Goal: Task Accomplishment & Management: Manage account settings

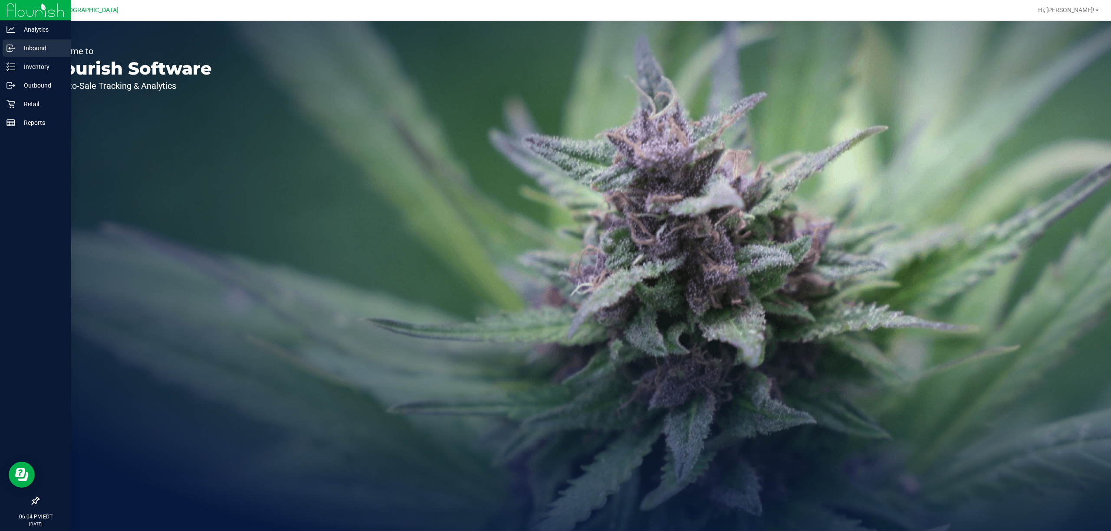
click at [33, 56] on div "Inbound" at bounding box center [37, 47] width 69 height 17
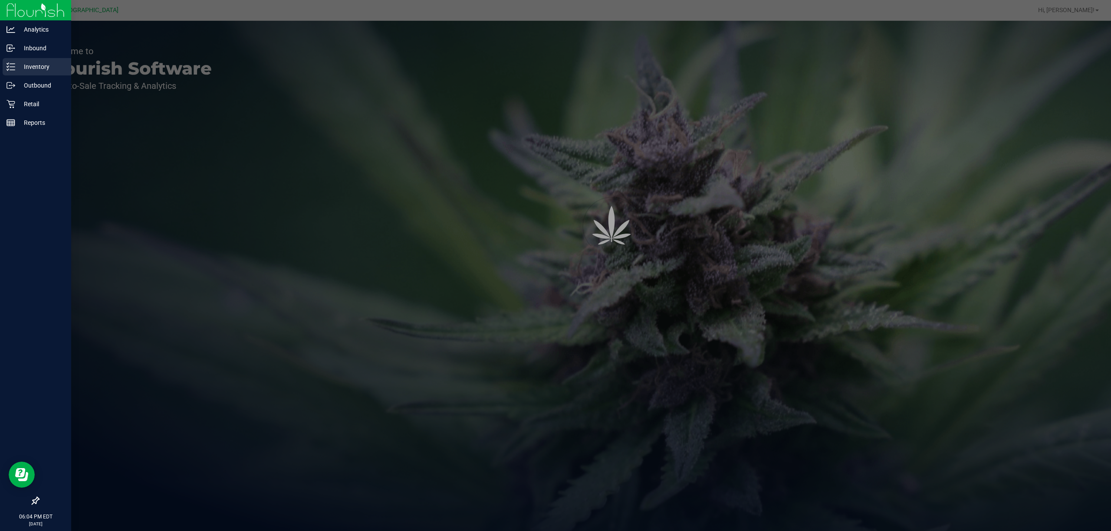
click at [28, 62] on p "Inventory" at bounding box center [41, 67] width 52 height 10
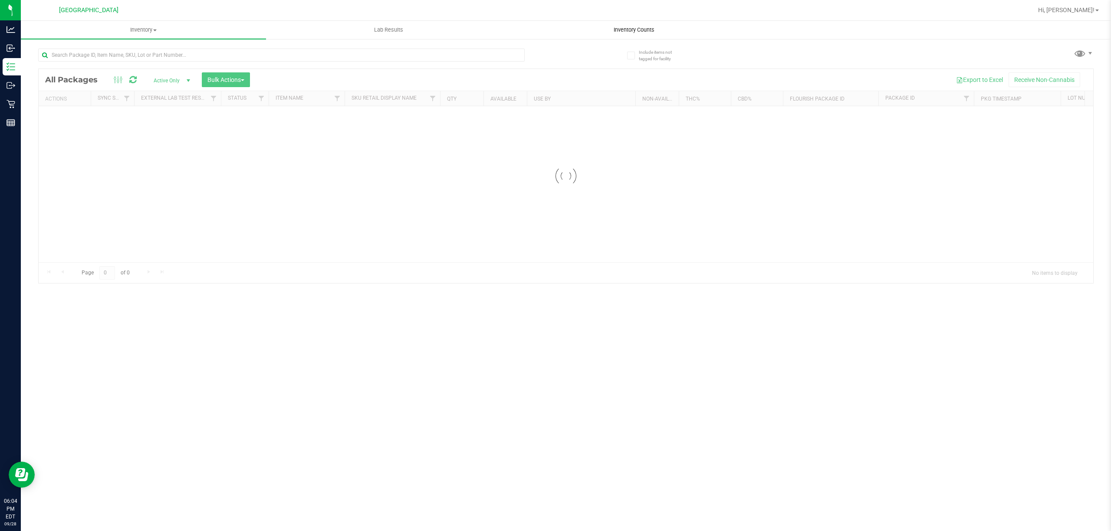
click at [639, 28] on span "Inventory Counts" at bounding box center [634, 30] width 64 height 8
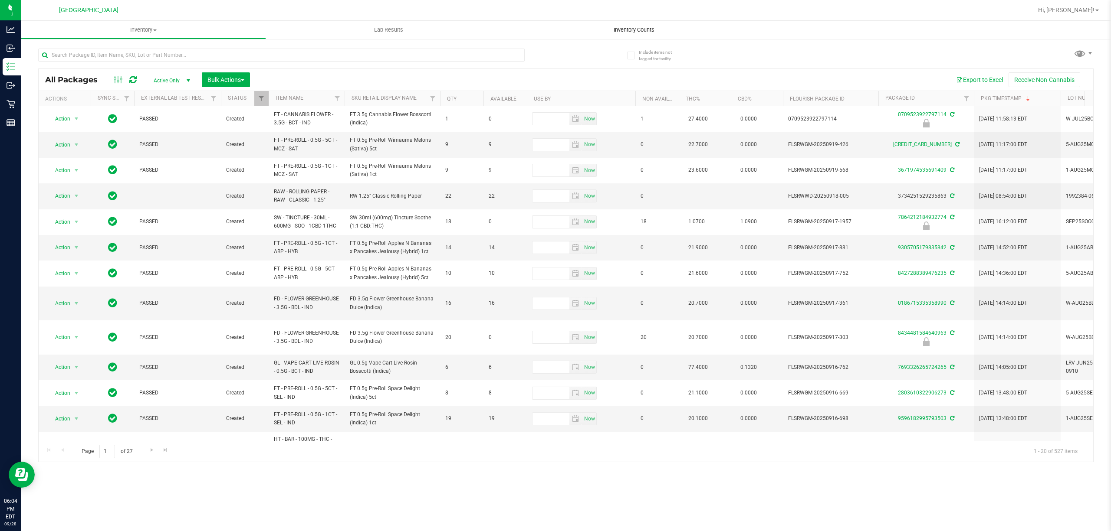
click at [649, 32] on span "Inventory Counts" at bounding box center [634, 30] width 64 height 8
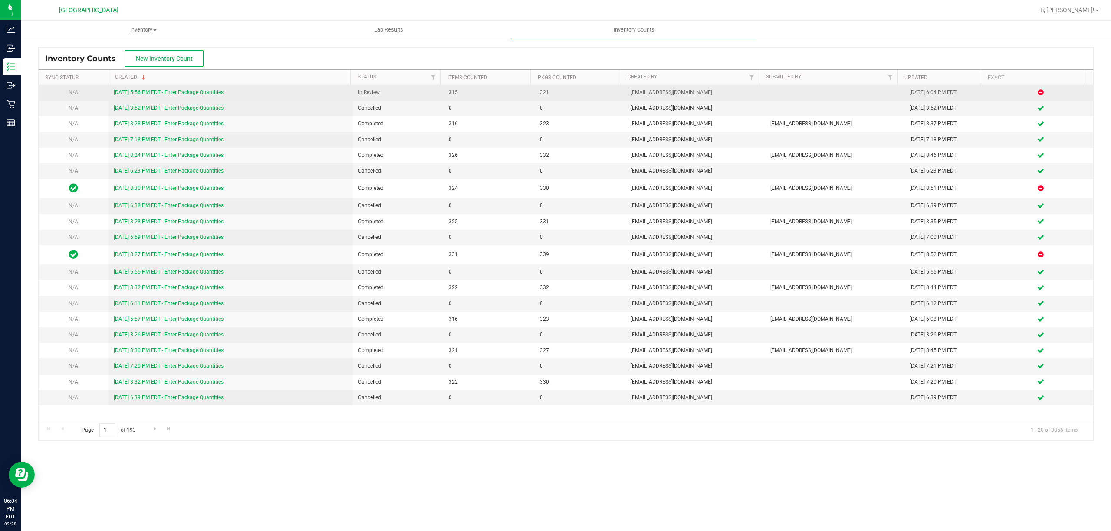
click at [157, 93] on link "[DATE] 5:56 PM EDT - Enter Package Quantities" at bounding box center [169, 92] width 110 height 6
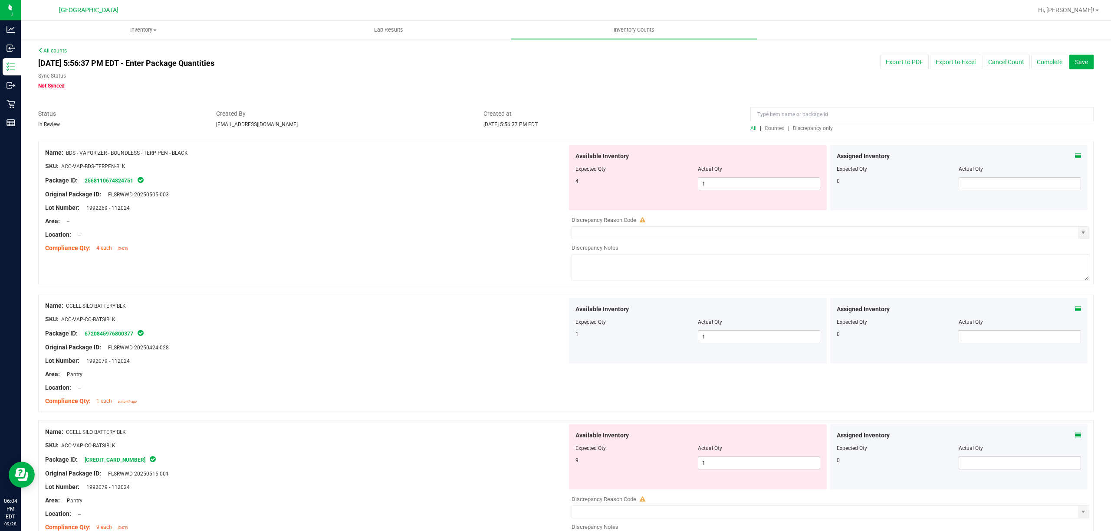
click at [799, 129] on span "Discrepancy only" at bounding box center [813, 128] width 40 height 6
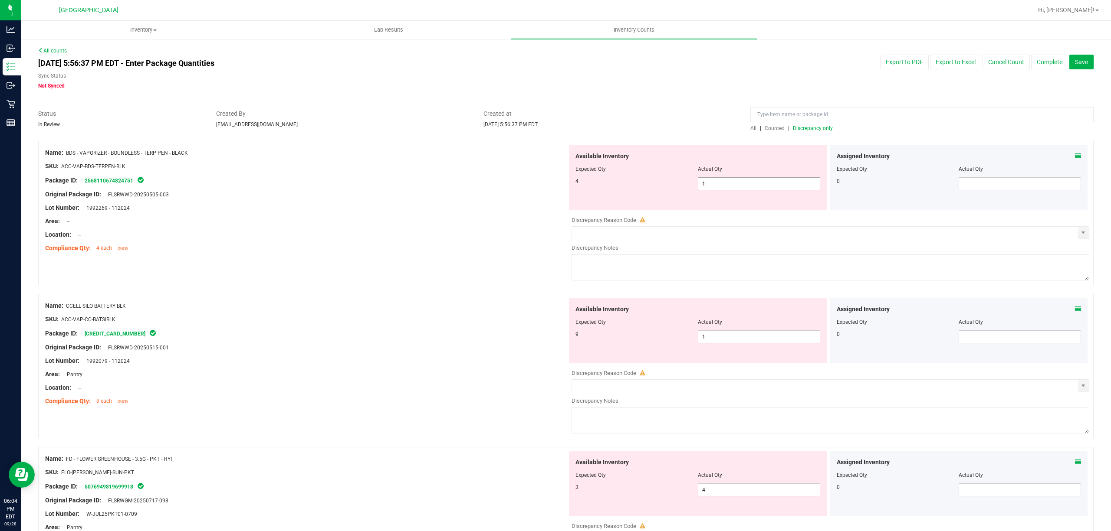
click at [735, 181] on span "1 1" at bounding box center [759, 183] width 122 height 13
click at [735, 181] on input "1" at bounding box center [758, 184] width 121 height 12
type input "4"
drag, startPoint x: 514, startPoint y: 206, endPoint x: 649, endPoint y: 249, distance: 141.7
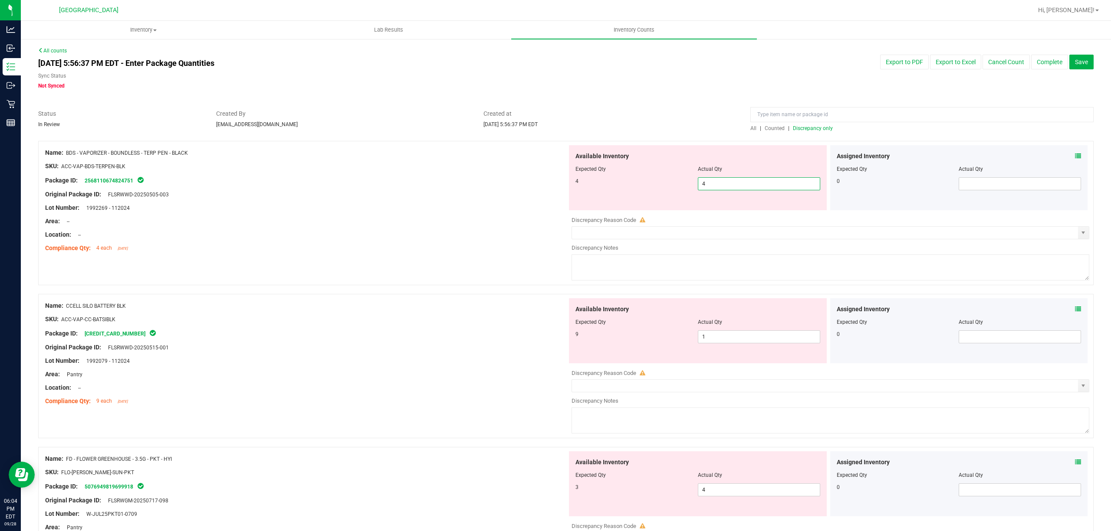
click at [514, 208] on div "Lot Number: 1992269 - 112024" at bounding box center [306, 207] width 522 height 9
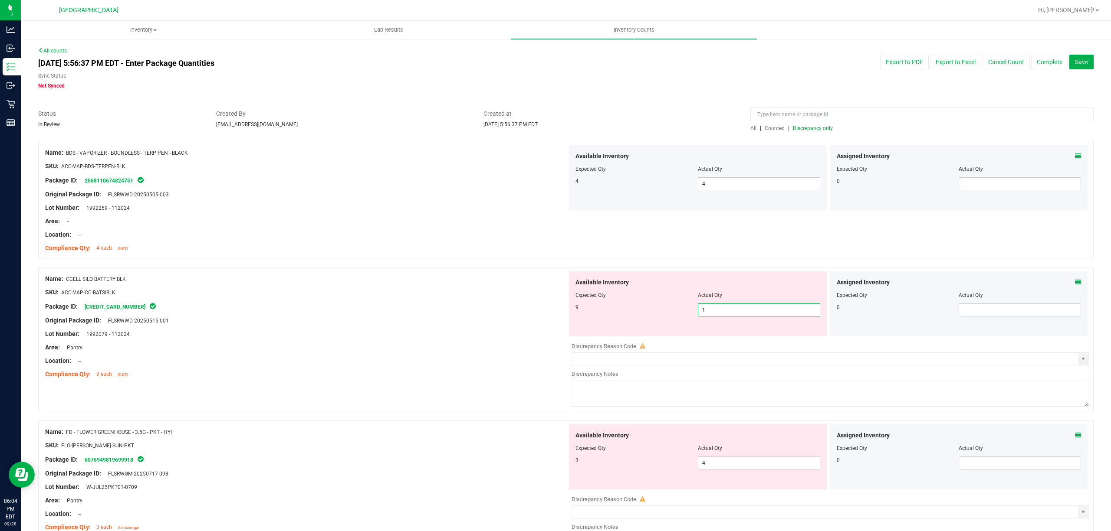
click at [727, 305] on span "1 1" at bounding box center [759, 310] width 122 height 13
click at [727, 305] on input "1" at bounding box center [758, 310] width 121 height 12
type input "9"
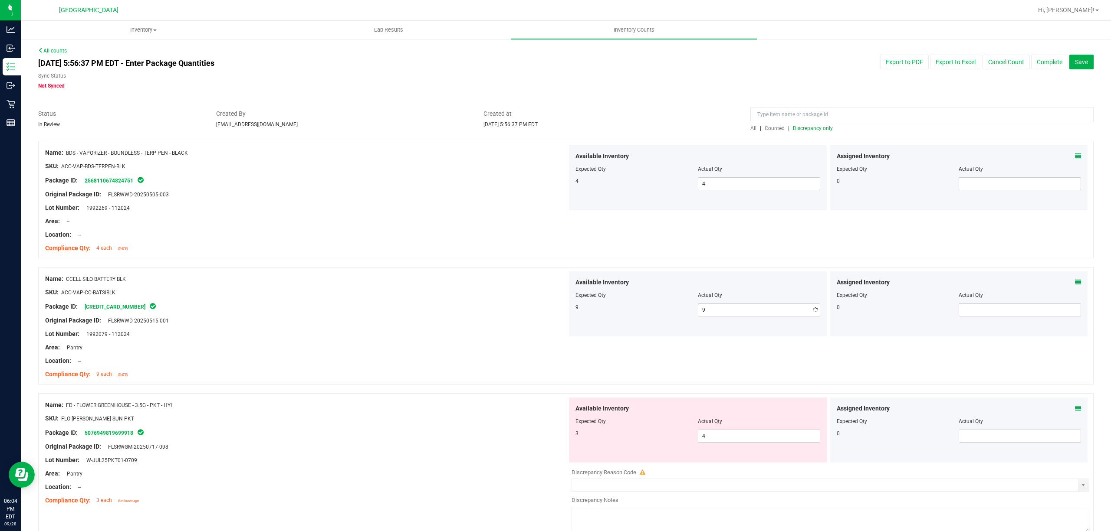
click at [596, 304] on div "9" at bounding box center [636, 308] width 122 height 8
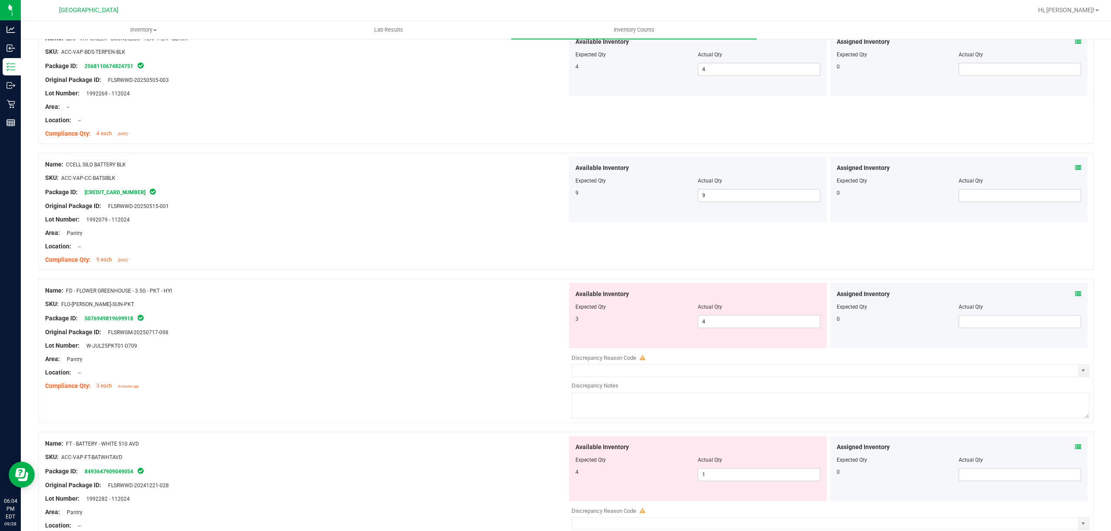
scroll to position [115, 0]
click at [743, 322] on span "4 4" at bounding box center [759, 321] width 122 height 13
click at [743, 322] on input "4" at bounding box center [758, 321] width 121 height 12
type input "3"
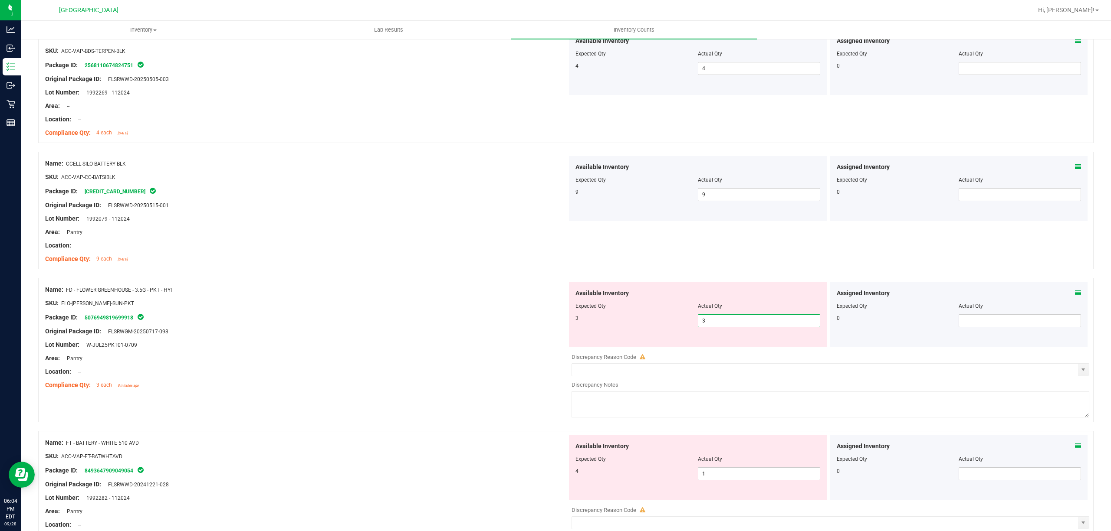
click at [480, 310] on div at bounding box center [306, 310] width 522 height 4
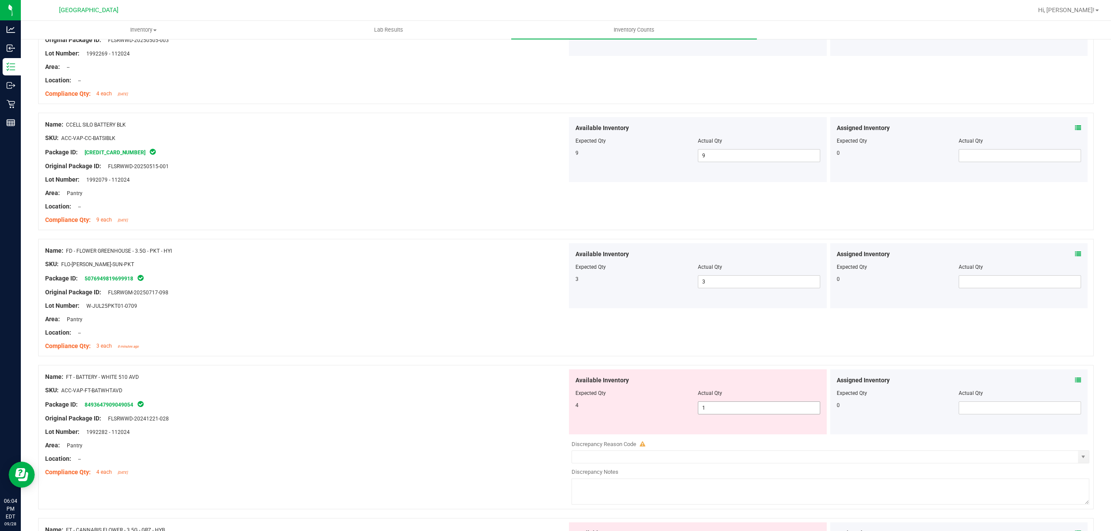
scroll to position [174, 0]
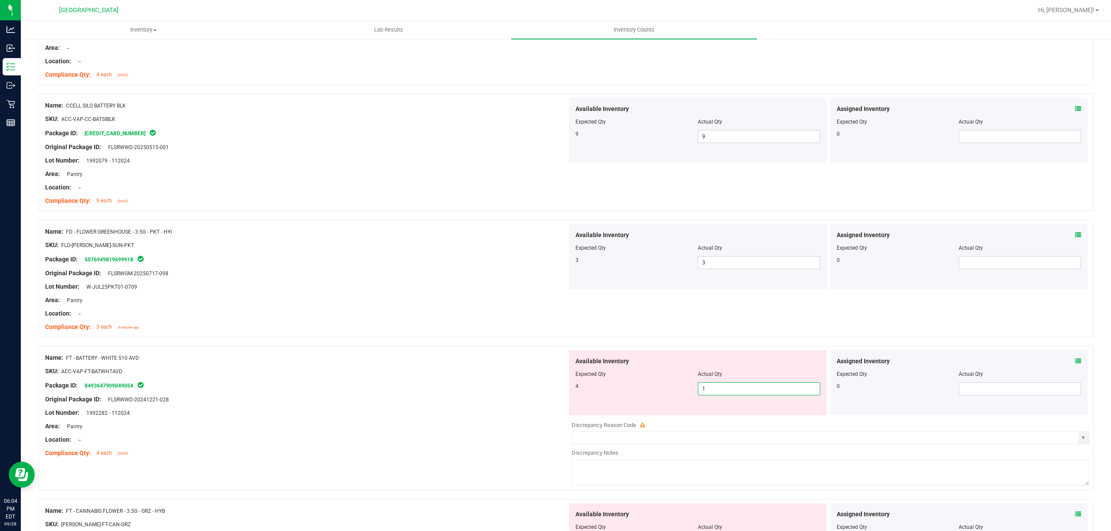
click at [702, 389] on span "1 1" at bounding box center [759, 389] width 122 height 13
click at [702, 389] on input "1" at bounding box center [758, 389] width 121 height 12
type input "4"
click at [569, 374] on div "Available Inventory Expected Qty Actual Qty 4 4 4" at bounding box center [698, 383] width 258 height 65
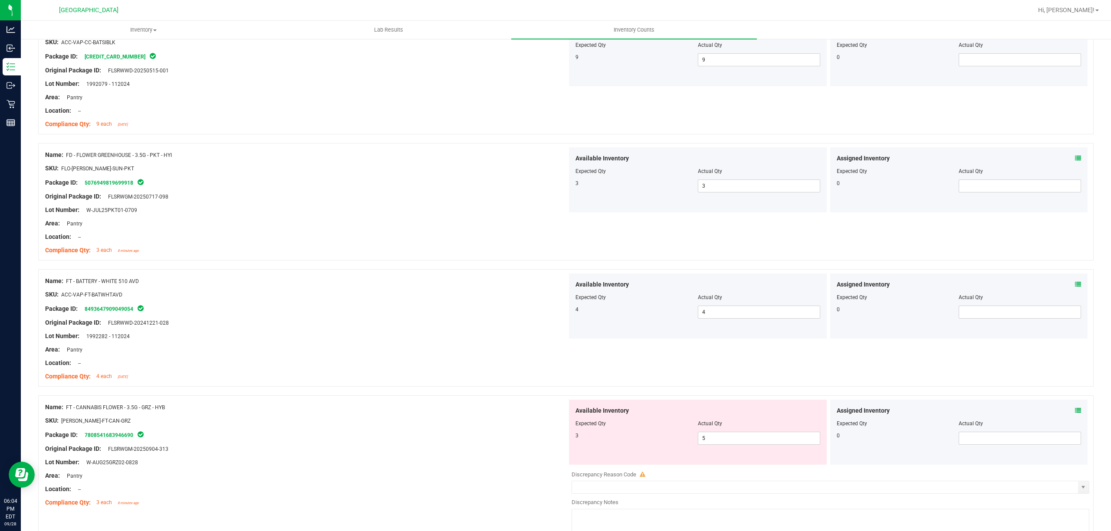
scroll to position [405, 0]
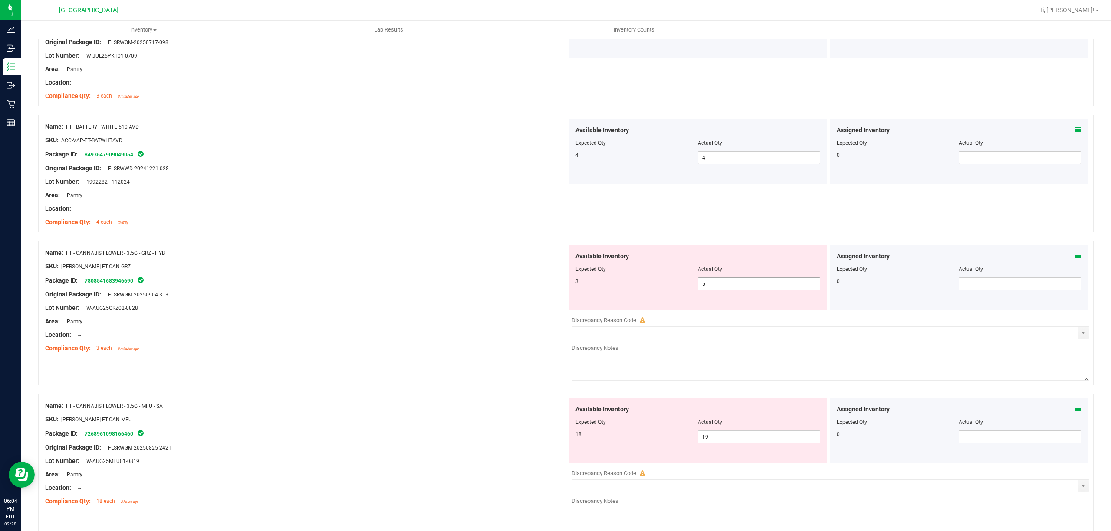
click at [718, 283] on span "5 5" at bounding box center [759, 284] width 122 height 13
click at [718, 285] on input "5" at bounding box center [758, 284] width 121 height 12
type input "6"
type input "3"
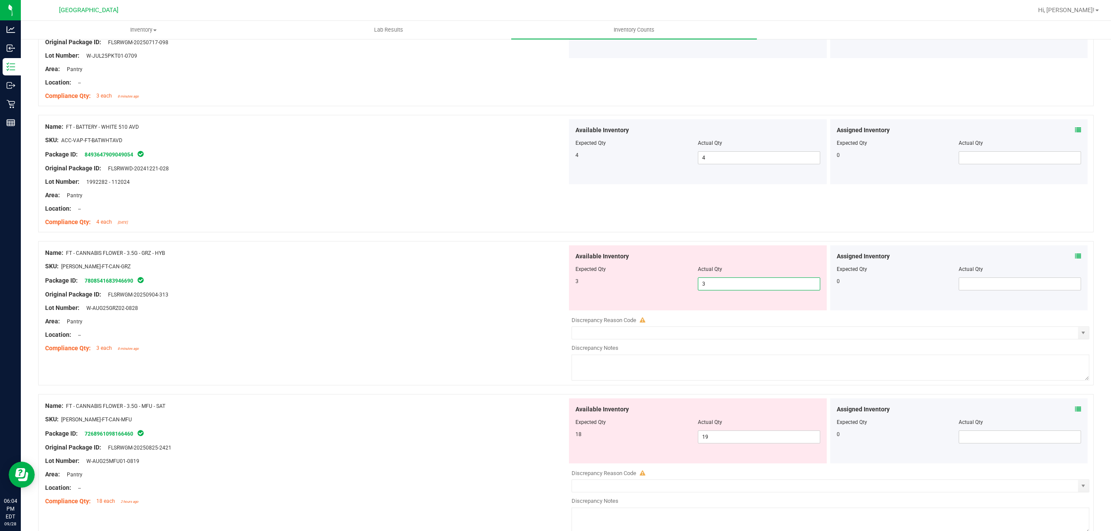
type input "3"
click at [542, 280] on div "Package ID: 7808541683946690" at bounding box center [306, 280] width 522 height 10
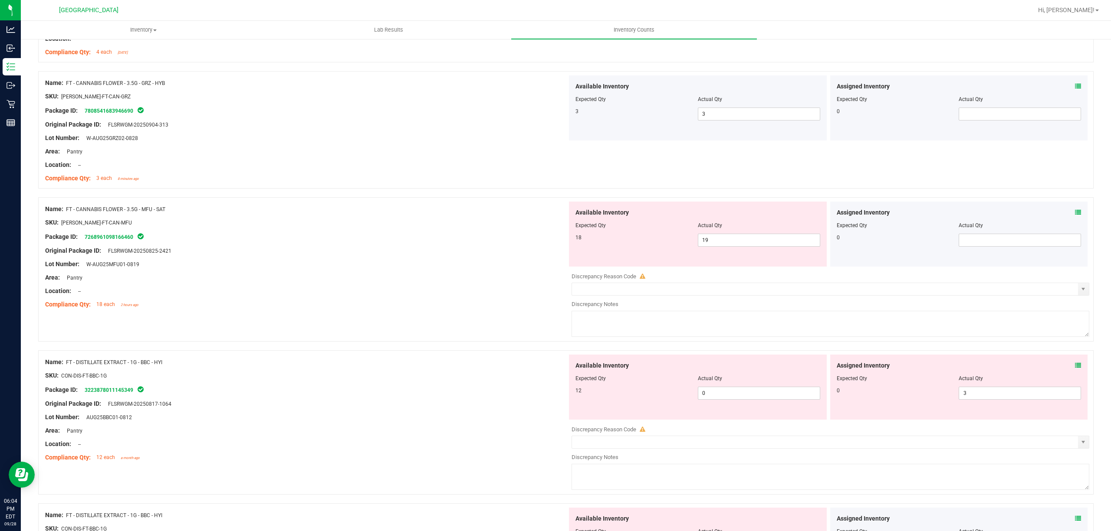
scroll to position [578, 0]
click at [719, 240] on span "19 19" at bounding box center [759, 236] width 122 height 13
click at [719, 240] on input "19" at bounding box center [758, 237] width 121 height 12
type input "18"
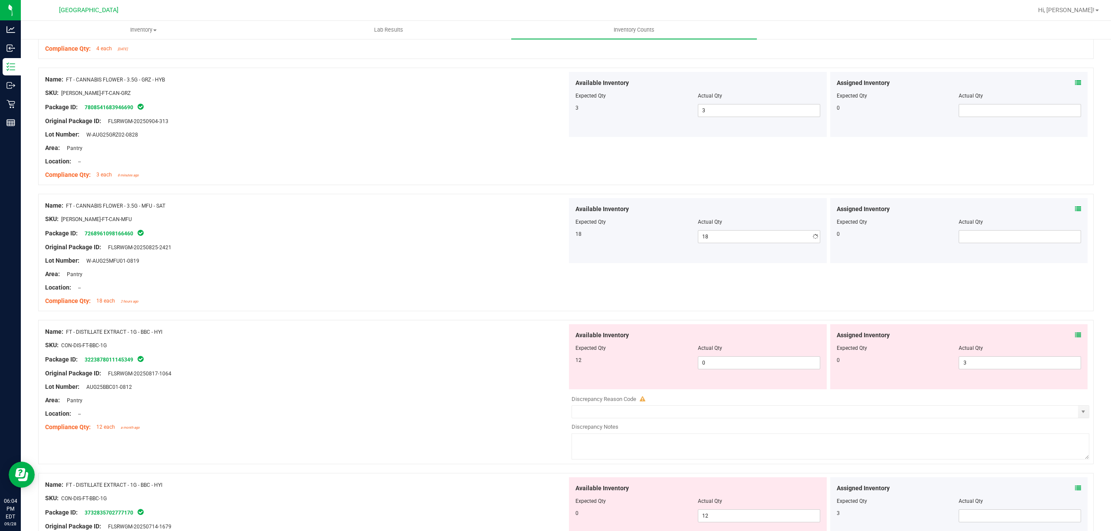
click at [545, 240] on div at bounding box center [306, 241] width 522 height 4
click at [986, 363] on span "3 3" at bounding box center [1019, 363] width 122 height 13
click at [986, 363] on input "3" at bounding box center [1019, 363] width 121 height 12
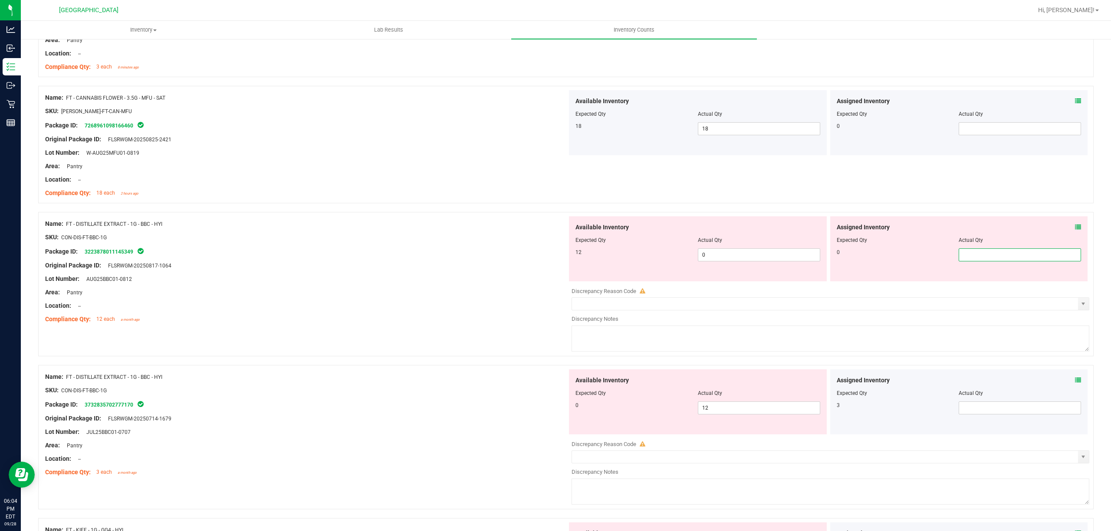
scroll to position [694, 0]
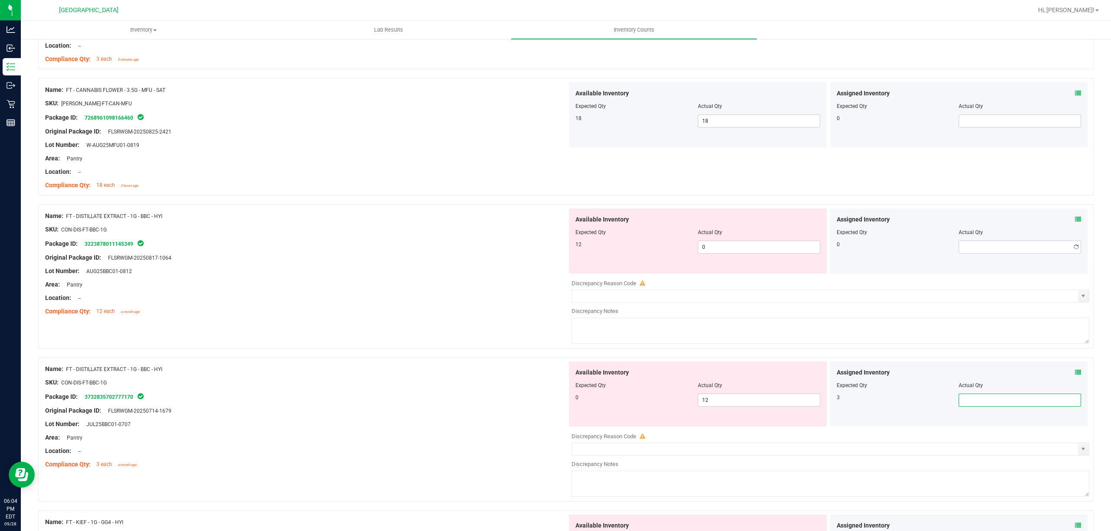
click at [959, 403] on span at bounding box center [1019, 400] width 122 height 13
type input "3"
click at [727, 242] on span "0 0" at bounding box center [759, 247] width 122 height 13
click at [725, 245] on span "0 0" at bounding box center [759, 247] width 122 height 13
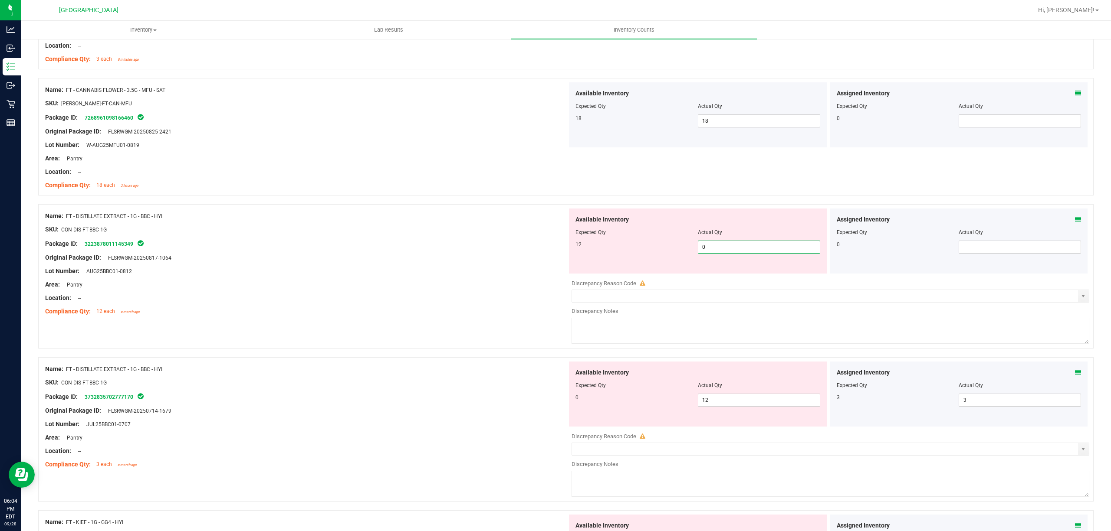
click at [725, 245] on input "0" at bounding box center [758, 247] width 121 height 12
type input "12"
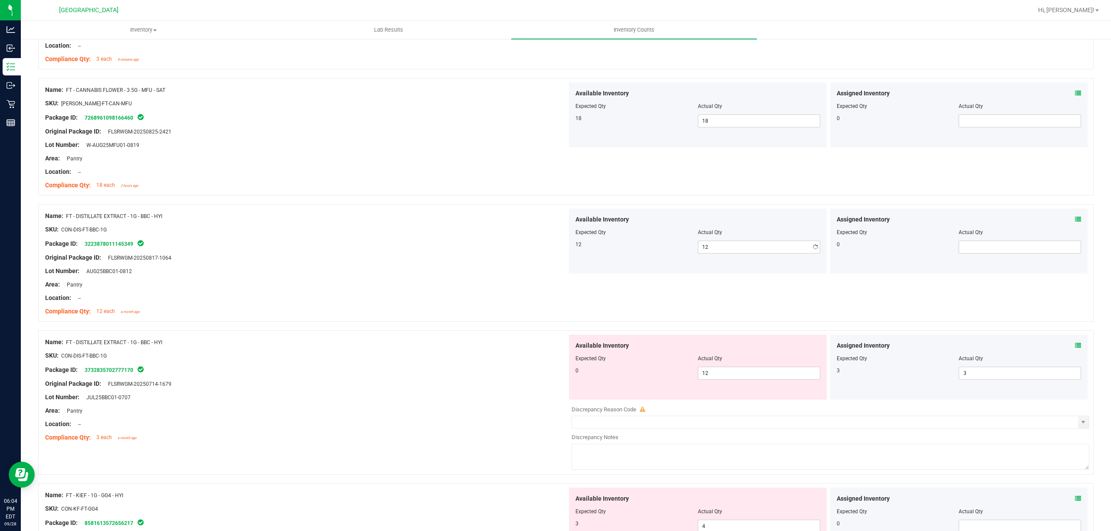
click at [569, 265] on div "Available Inventory Expected Qty Actual Qty 12 12 12" at bounding box center [698, 241] width 258 height 65
click at [717, 370] on span "12 12" at bounding box center [759, 373] width 122 height 13
click at [717, 370] on input "12" at bounding box center [758, 373] width 121 height 12
type input "0"
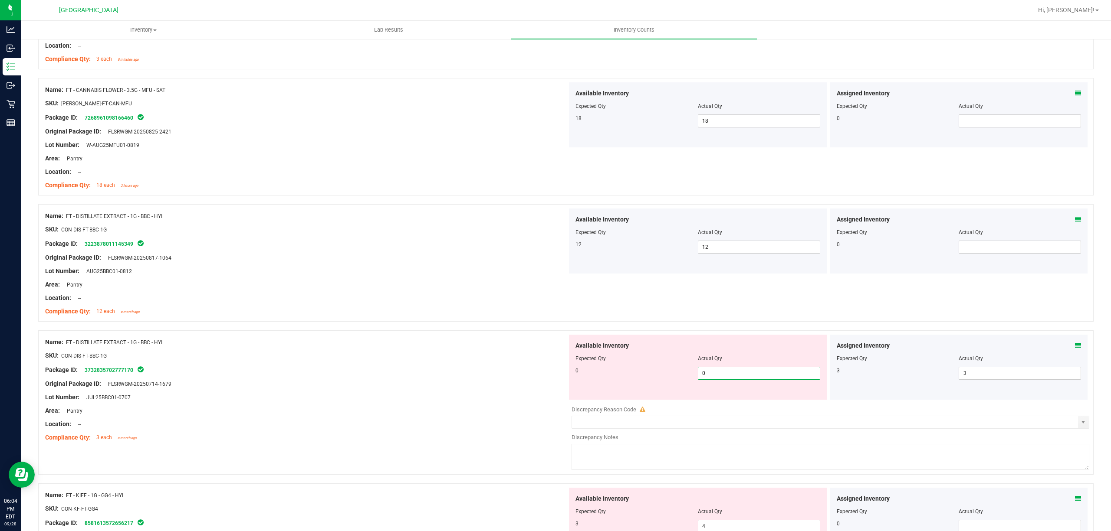
click at [462, 371] on div "Package ID: 3732835702777170" at bounding box center [306, 370] width 522 height 10
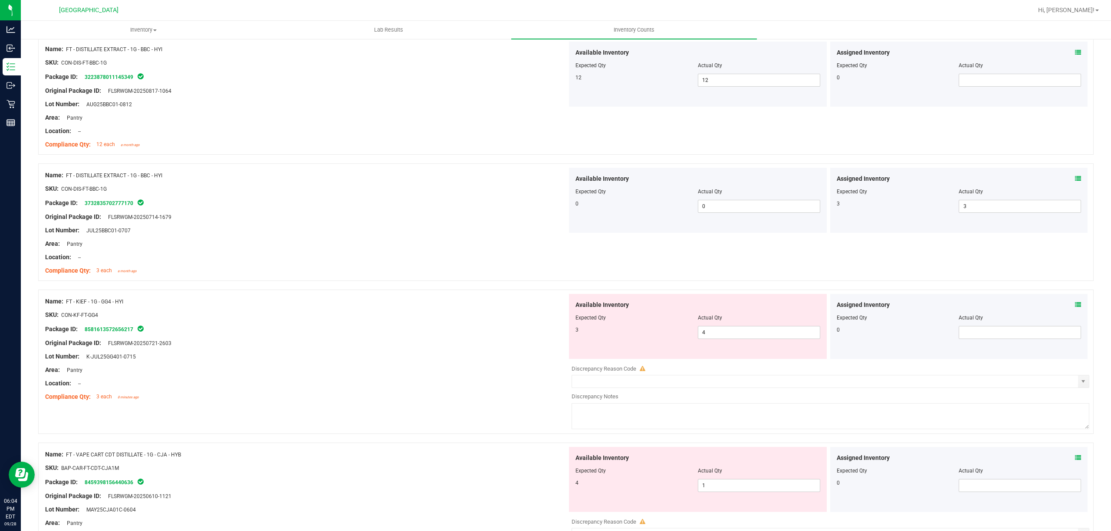
scroll to position [868, 0]
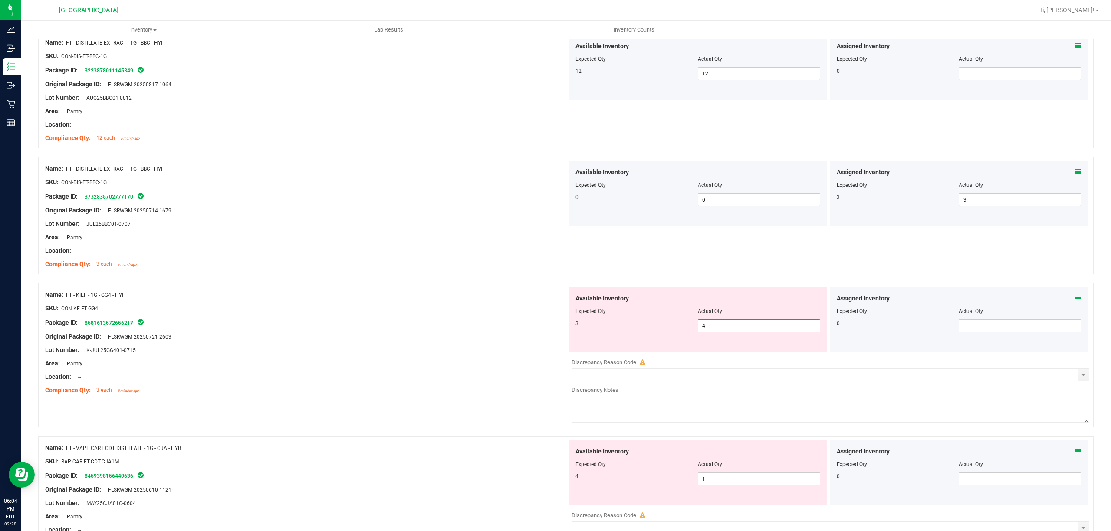
click at [725, 332] on span "4 4" at bounding box center [759, 326] width 122 height 13
click at [725, 332] on input "4" at bounding box center [758, 326] width 121 height 12
type input "3"
click at [502, 318] on div at bounding box center [306, 315] width 522 height 4
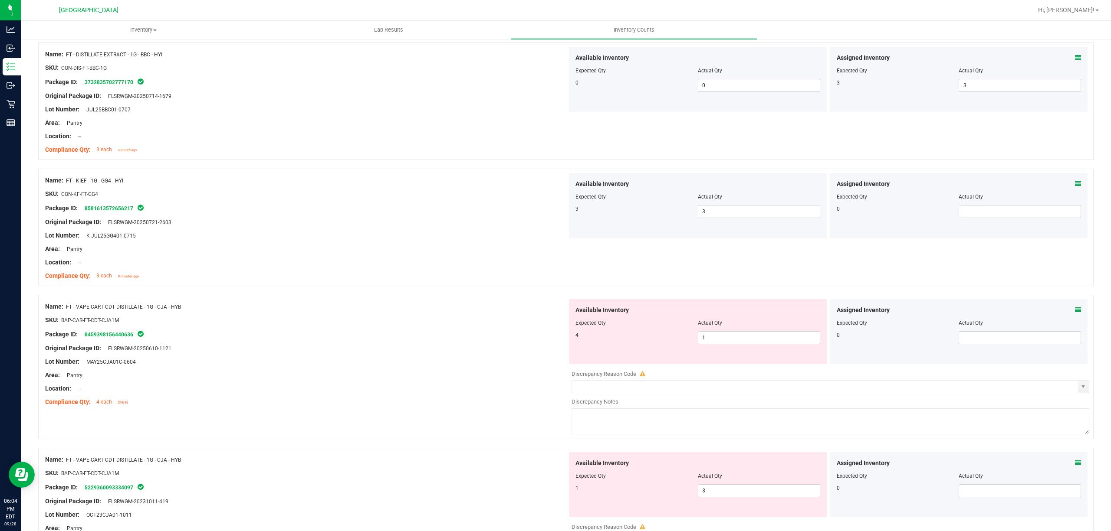
scroll to position [983, 0]
click at [710, 344] on span "1 1" at bounding box center [759, 337] width 122 height 13
click at [710, 343] on input "1" at bounding box center [758, 337] width 121 height 12
type input "4"
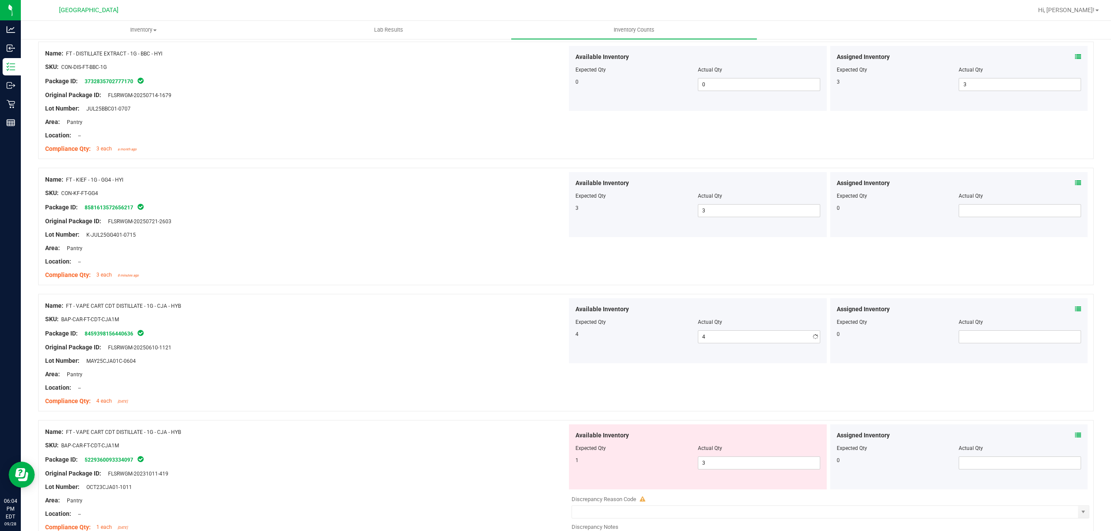
click at [477, 343] on div at bounding box center [306, 341] width 522 height 4
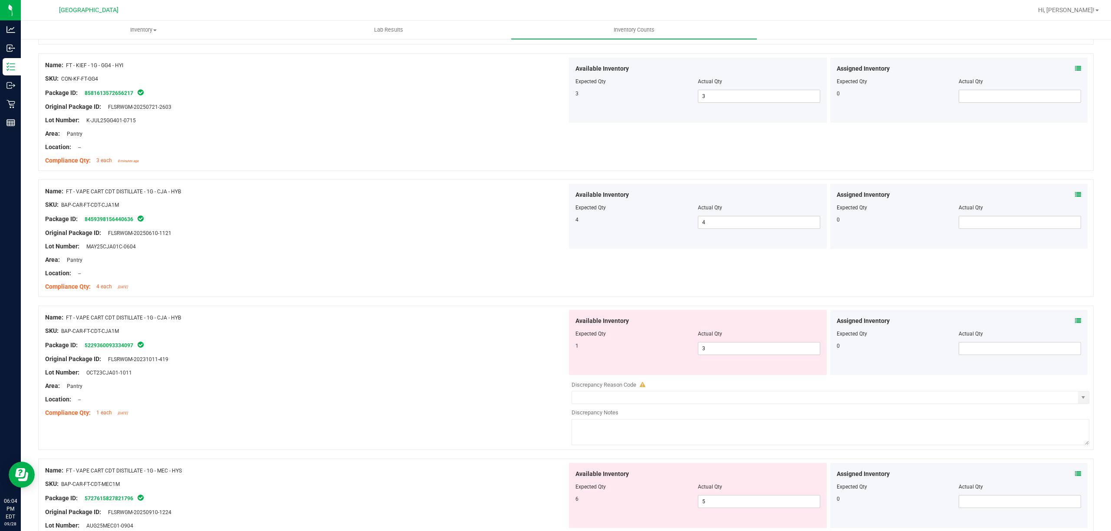
scroll to position [1099, 0]
click at [707, 351] on span "3 3" at bounding box center [759, 347] width 122 height 13
click at [0, 0] on input "3" at bounding box center [0, 0] width 0 height 0
type input "1"
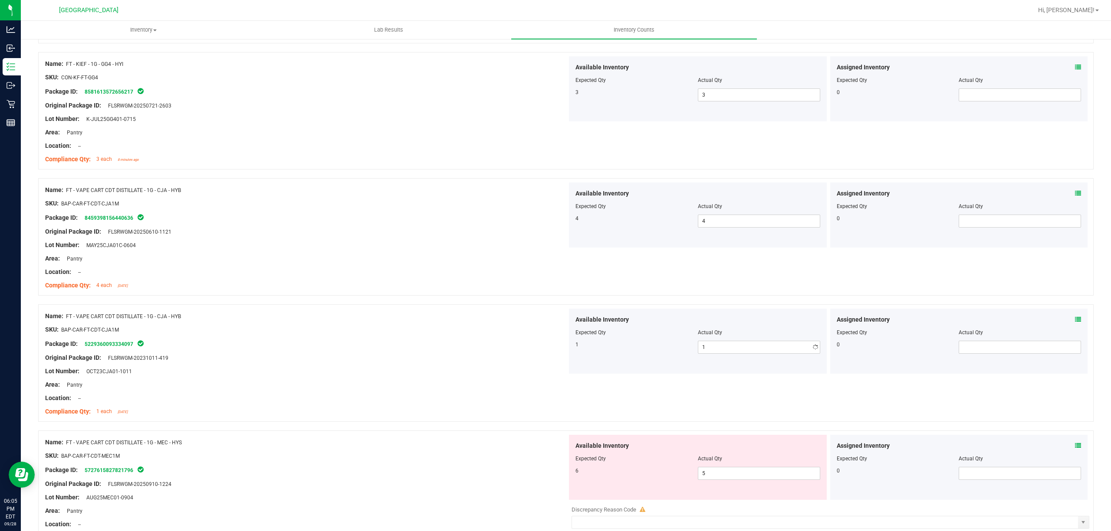
click at [547, 329] on div "SKU: BAP-CAR-FT-CDT-CJA1M" at bounding box center [306, 329] width 522 height 9
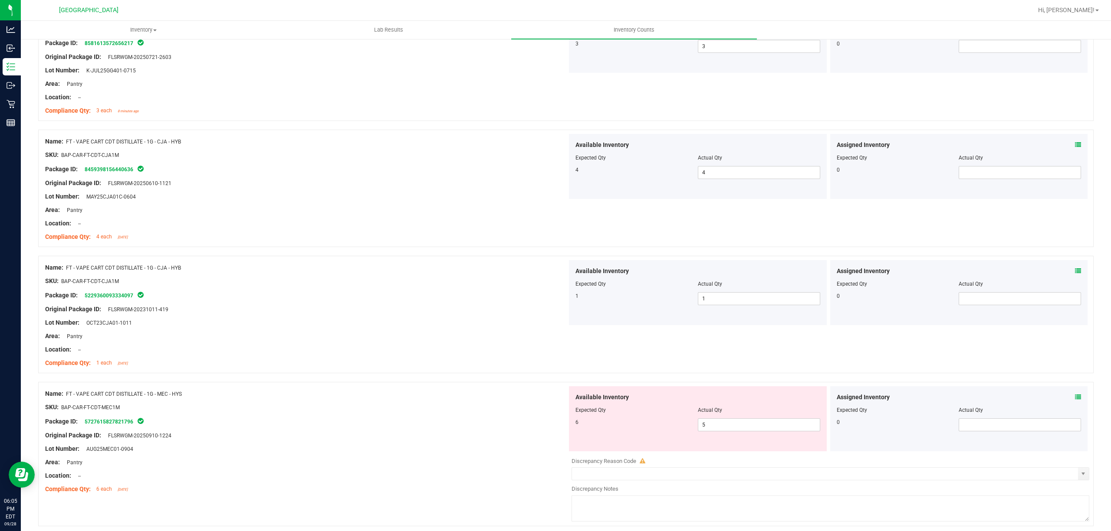
scroll to position [1215, 0]
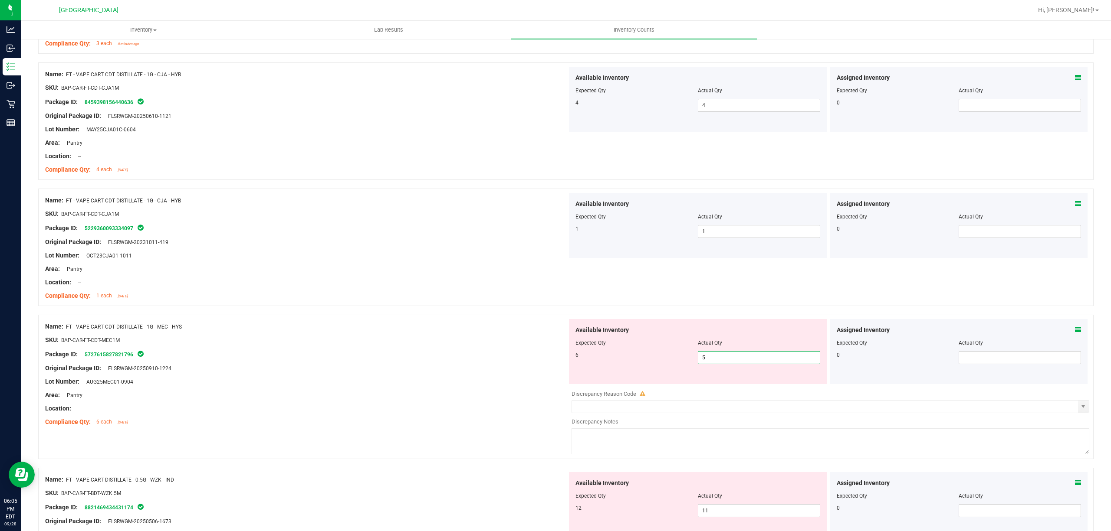
click at [718, 364] on span "5 5" at bounding box center [759, 357] width 122 height 13
click at [718, 364] on input "5" at bounding box center [758, 358] width 121 height 12
type input "6"
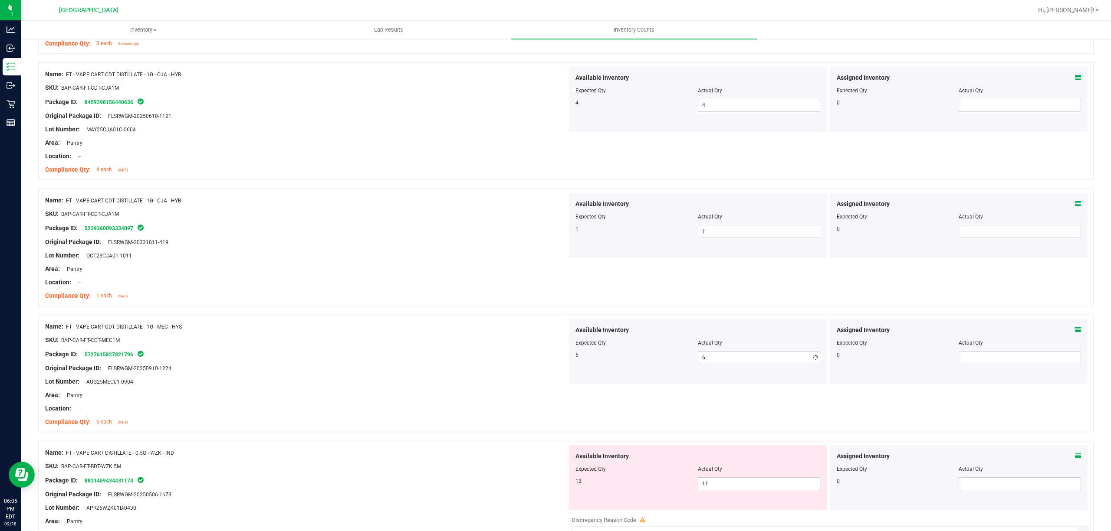
click at [569, 331] on div "Available Inventory Expected Qty Actual Qty 6 6 6" at bounding box center [698, 351] width 258 height 65
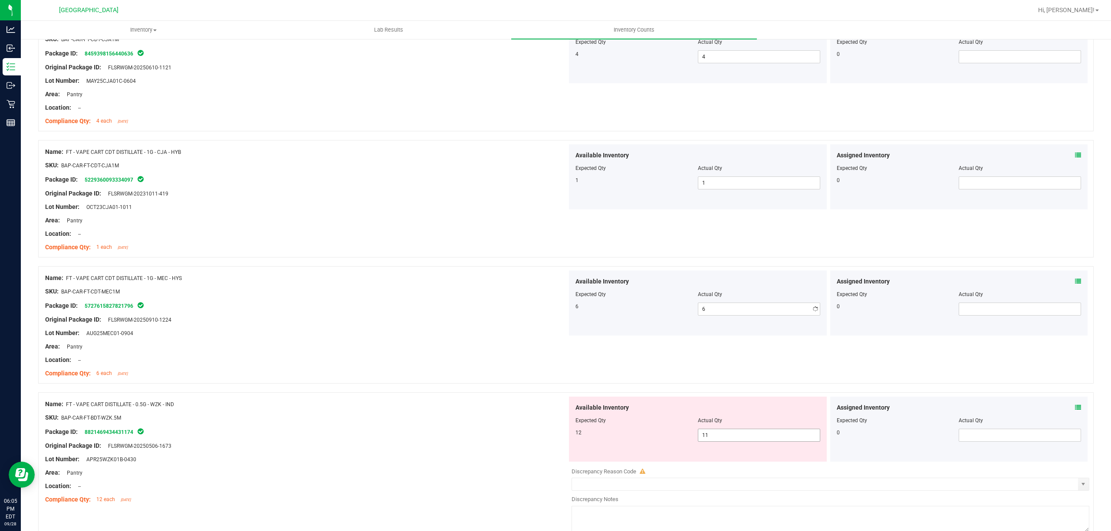
scroll to position [1330, 0]
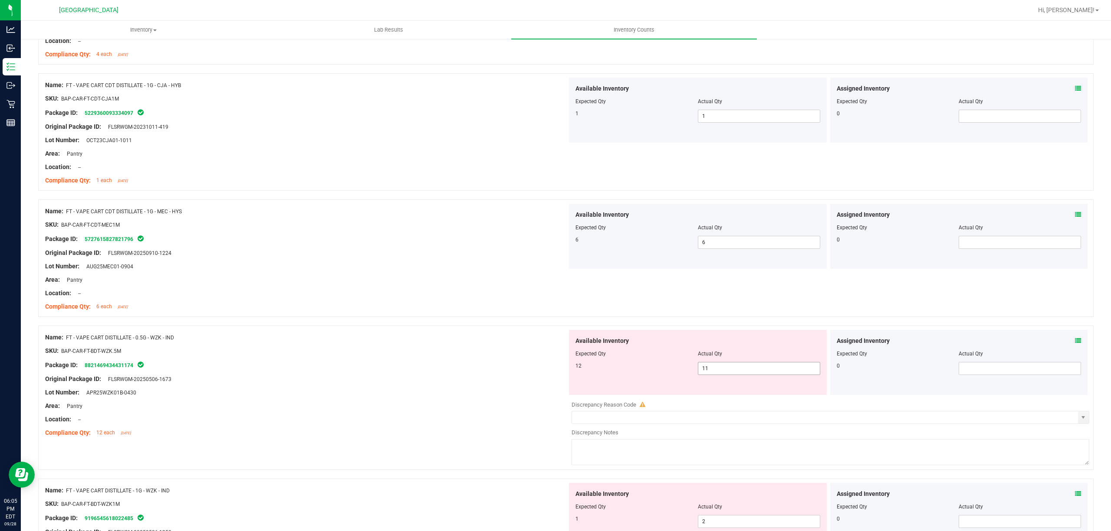
click at [720, 369] on span "11 11" at bounding box center [759, 368] width 122 height 13
click at [720, 369] on input "11" at bounding box center [758, 369] width 121 height 12
type input "12"
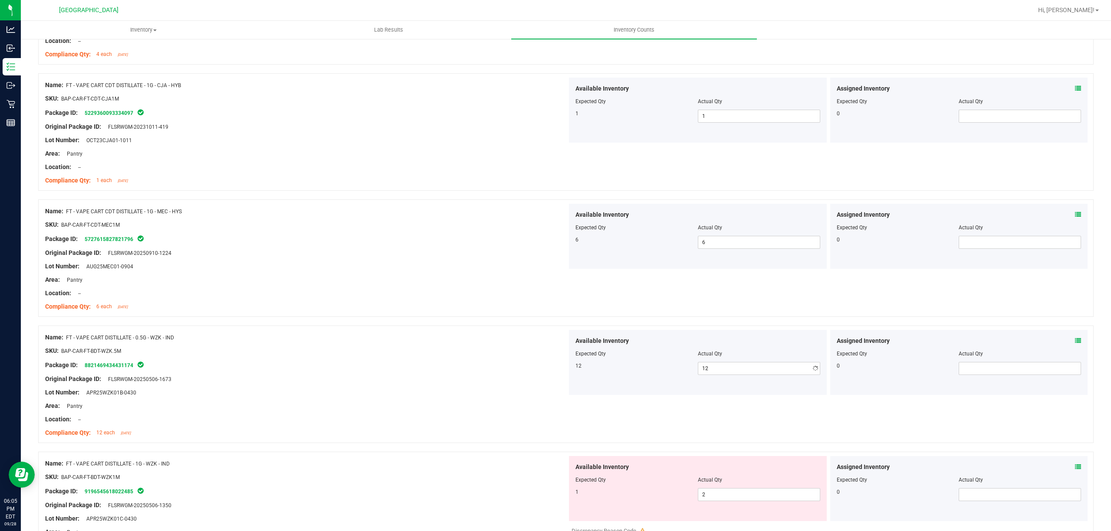
click at [424, 342] on div "Name: FT - VAPE CART DISTILLATE - 0.5G - WZK - IND" at bounding box center [306, 337] width 522 height 9
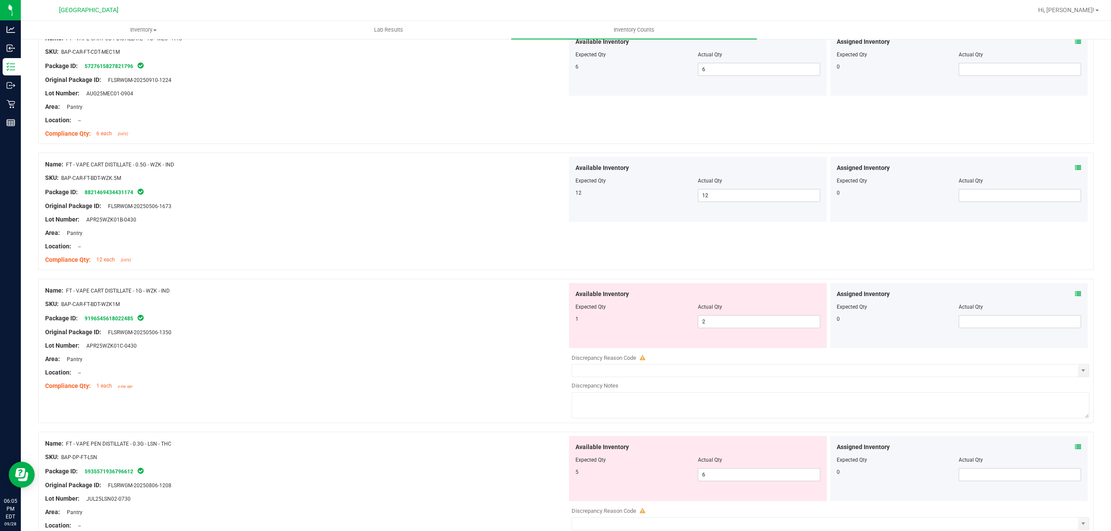
scroll to position [1504, 0]
click at [723, 327] on span "2 2" at bounding box center [759, 321] width 122 height 13
click at [723, 327] on input "2" at bounding box center [758, 321] width 121 height 12
type input "1"
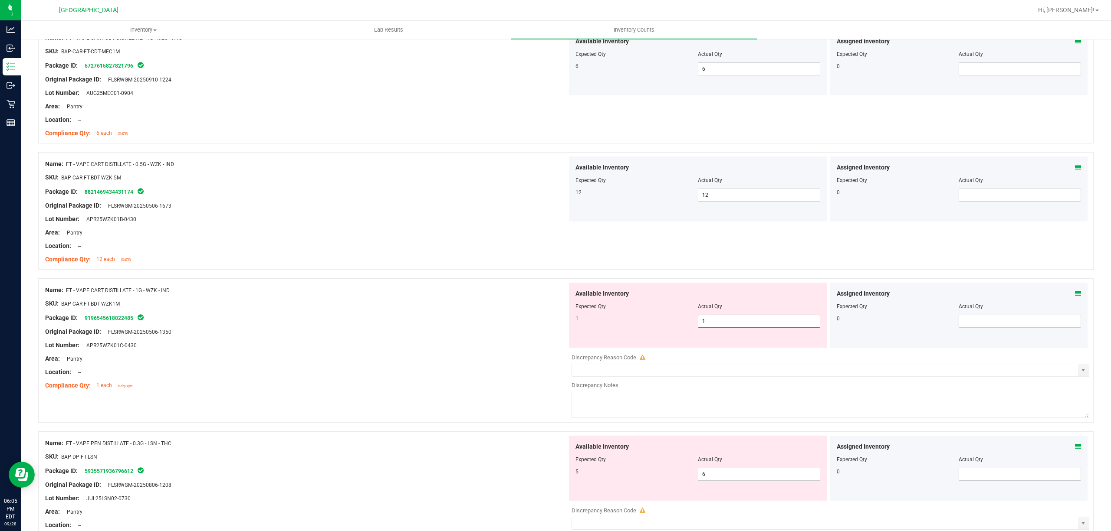
click at [535, 313] on div at bounding box center [306, 310] width 522 height 4
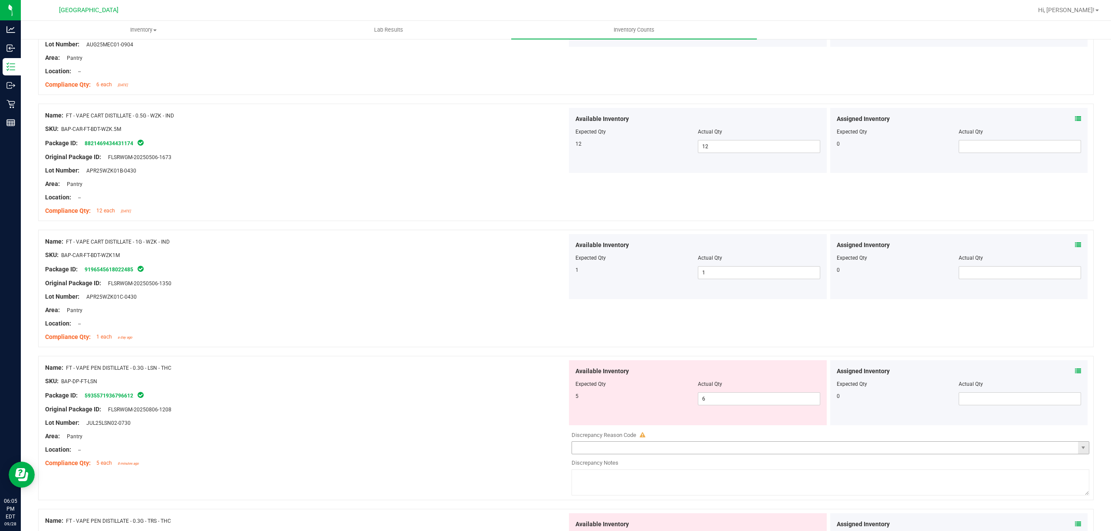
scroll to position [1620, 0]
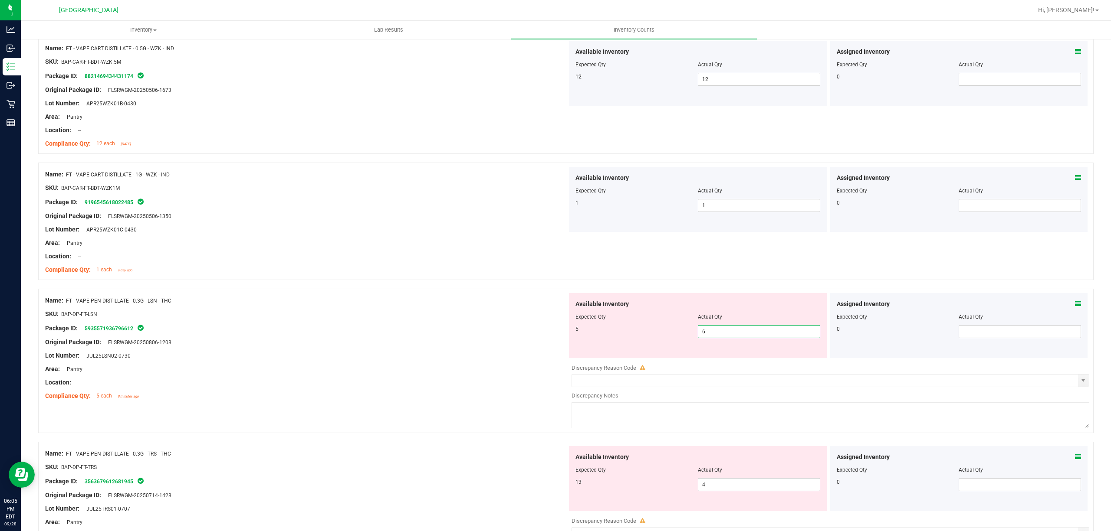
click at [724, 334] on span "6 6" at bounding box center [759, 331] width 122 height 13
click at [724, 334] on input "6" at bounding box center [758, 332] width 121 height 12
type input "5"
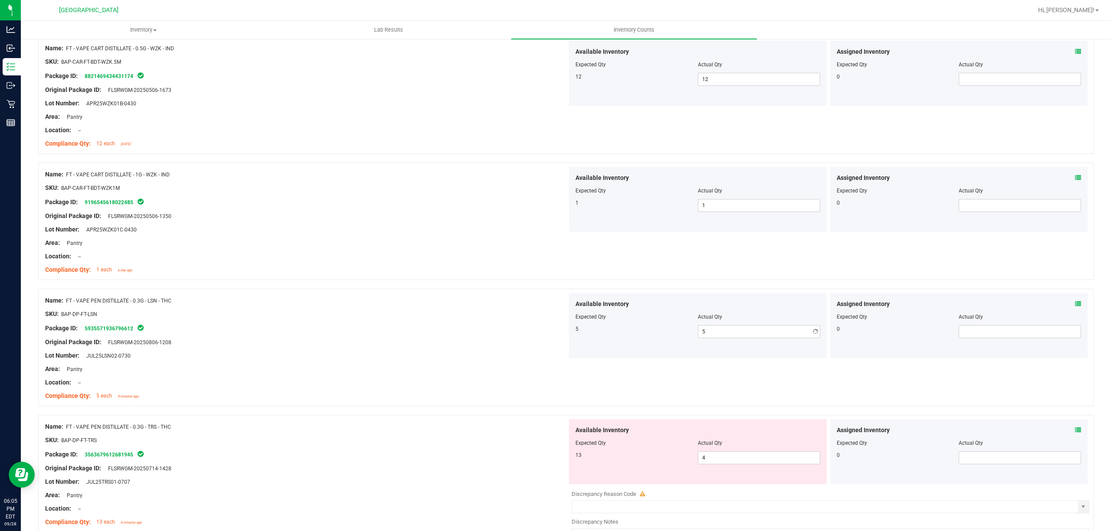
click at [529, 330] on div "Package ID: 5935571936796612" at bounding box center [306, 328] width 522 height 10
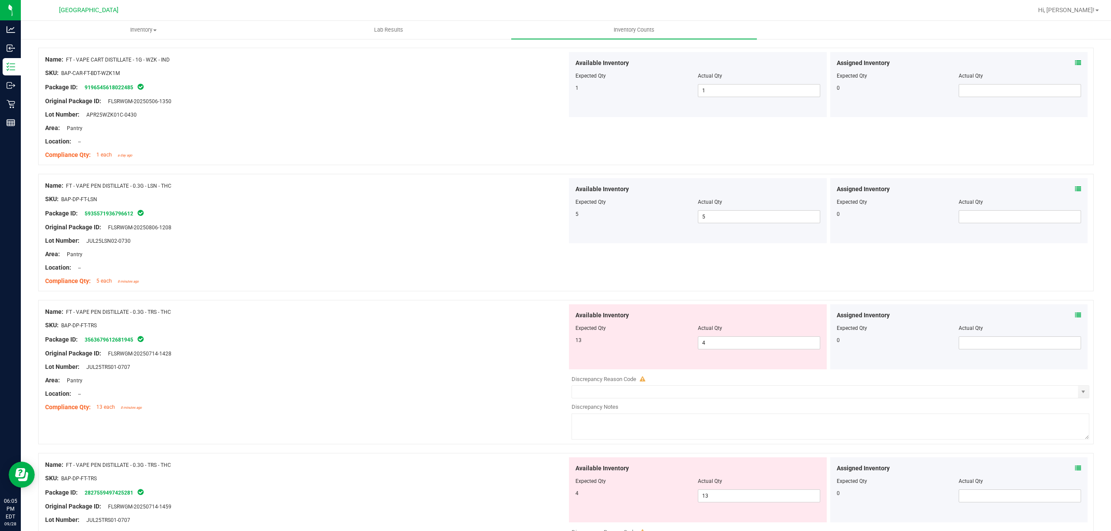
scroll to position [1735, 0]
click at [741, 347] on span "4 4" at bounding box center [759, 342] width 122 height 13
click at [741, 347] on input "4" at bounding box center [758, 342] width 121 height 12
type input "13"
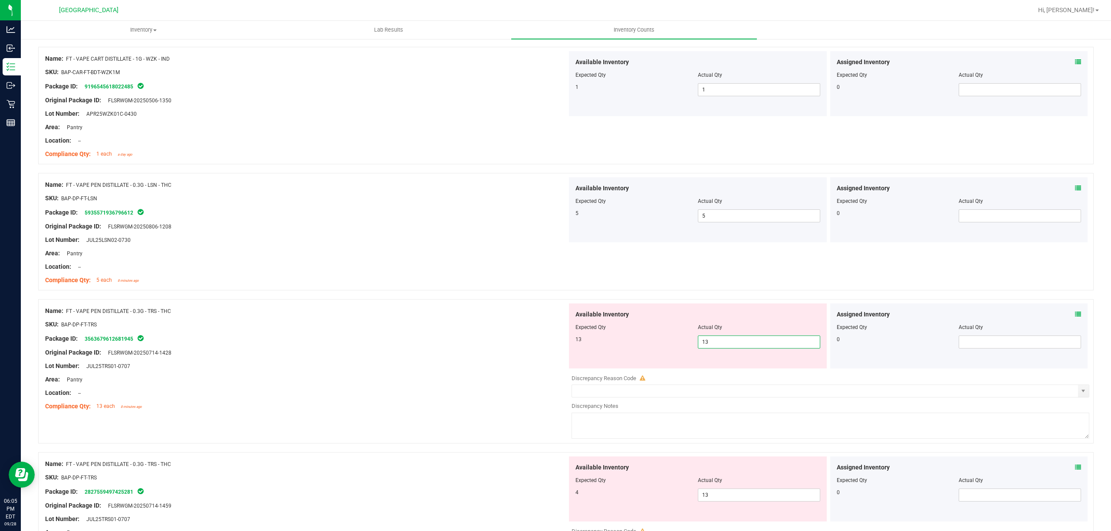
click at [535, 371] on div "Lot Number: JUL25TRS01-0707" at bounding box center [306, 366] width 522 height 9
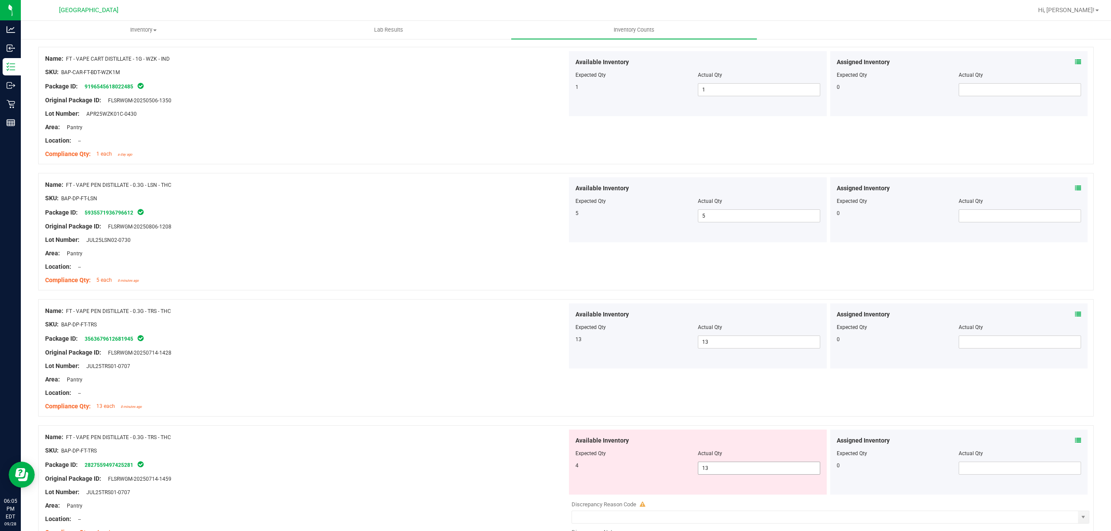
click at [732, 469] on span "13 13" at bounding box center [759, 468] width 122 height 13
click at [732, 469] on input "13" at bounding box center [758, 468] width 121 height 12
type input "4"
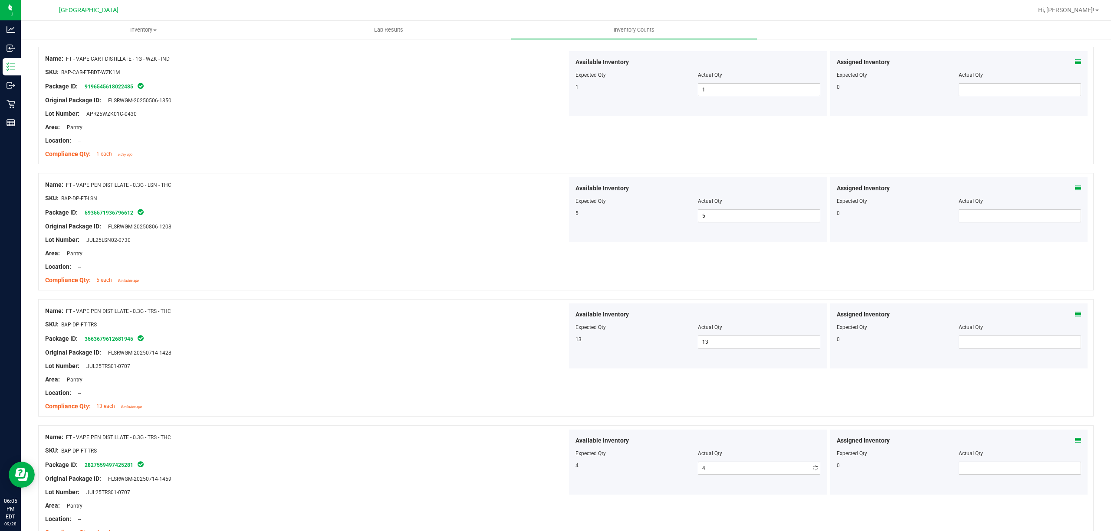
click at [639, 462] on div at bounding box center [697, 460] width 245 height 4
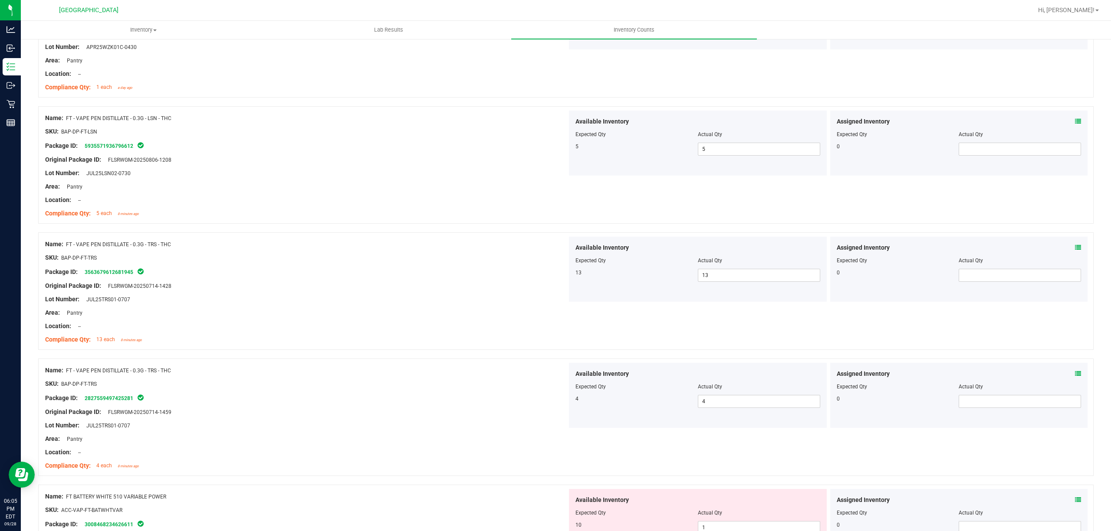
scroll to position [1909, 0]
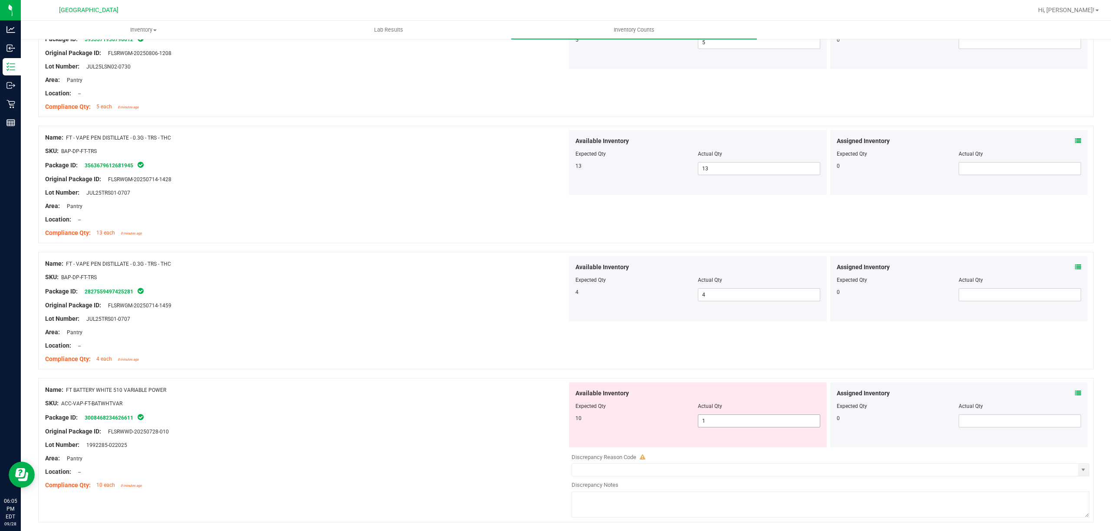
click at [744, 425] on span "1 1" at bounding box center [759, 421] width 122 height 13
type input "10"
click at [453, 423] on div "Package ID: 3008468234626611" at bounding box center [306, 418] width 522 height 10
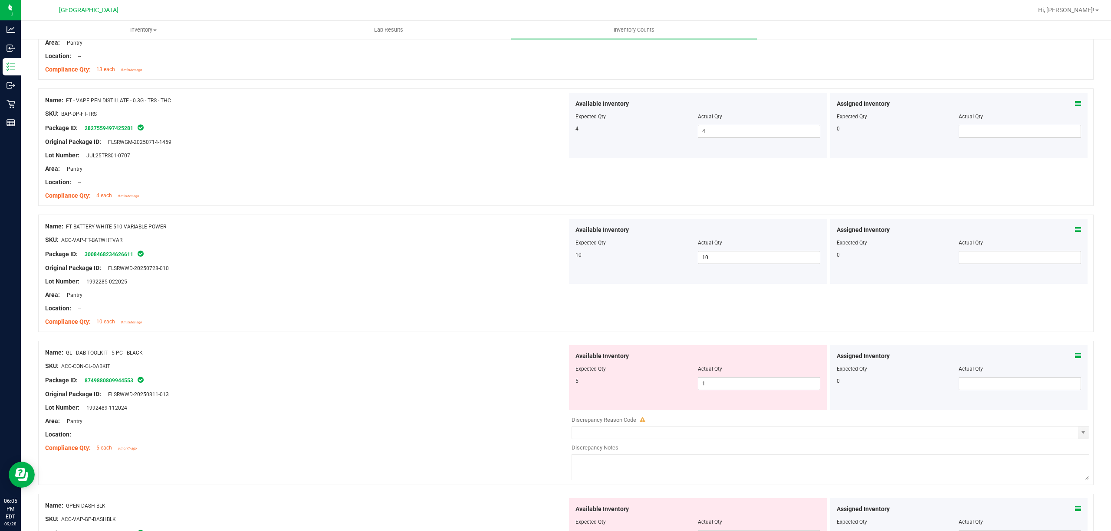
scroll to position [2082, 0]
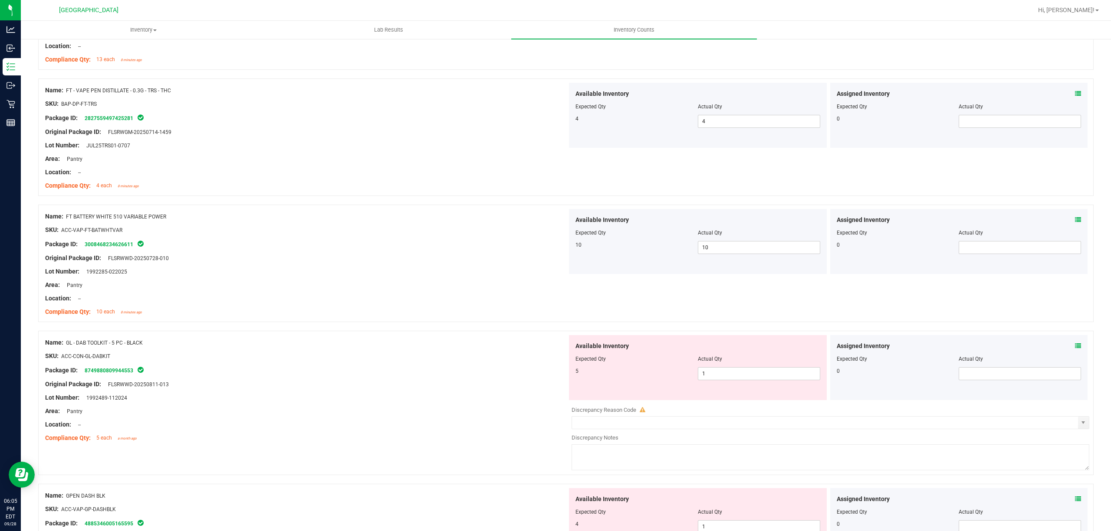
click at [708, 390] on div "Available Inventory Expected Qty Actual Qty 5 1 1" at bounding box center [698, 367] width 258 height 65
click at [717, 377] on span "1 1" at bounding box center [759, 373] width 122 height 13
click at [717, 377] on input "1" at bounding box center [758, 374] width 121 height 12
type input "5"
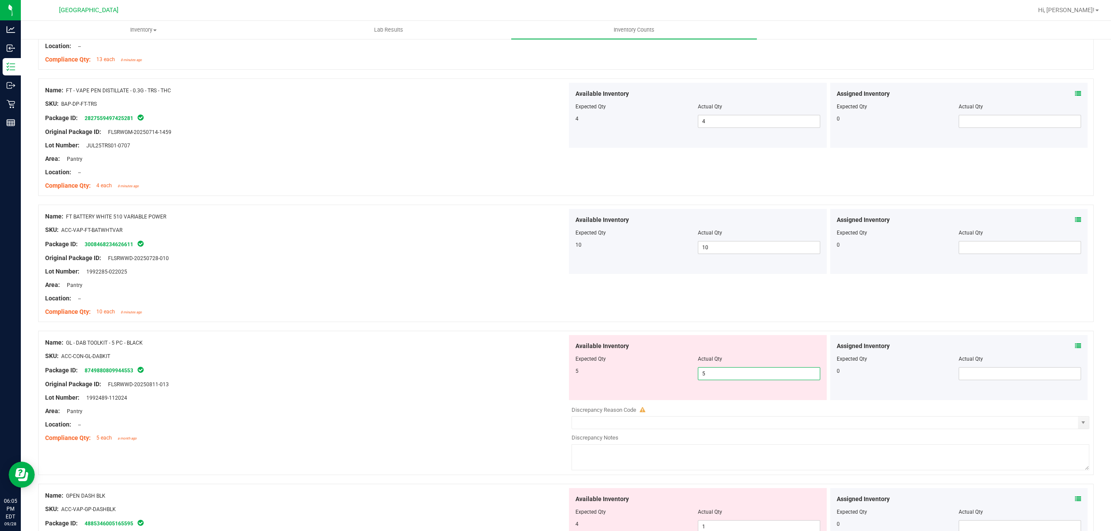
type input "5"
click at [635, 375] on div "5" at bounding box center [636, 371] width 122 height 8
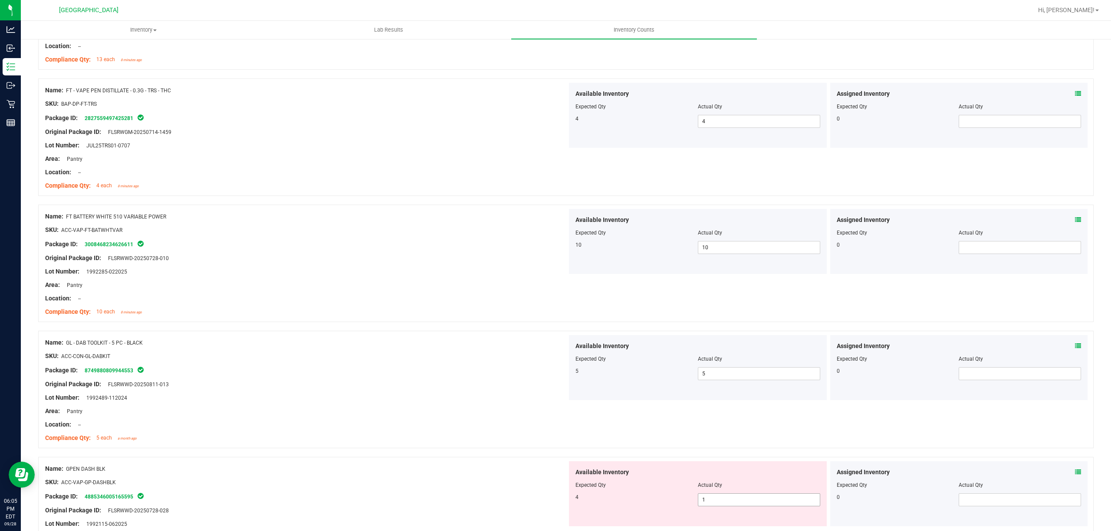
click at [709, 499] on span "1 1" at bounding box center [759, 500] width 122 height 13
click at [709, 504] on span "1 1" at bounding box center [759, 500] width 122 height 13
click at [709, 504] on input "1" at bounding box center [758, 500] width 121 height 12
type input "4"
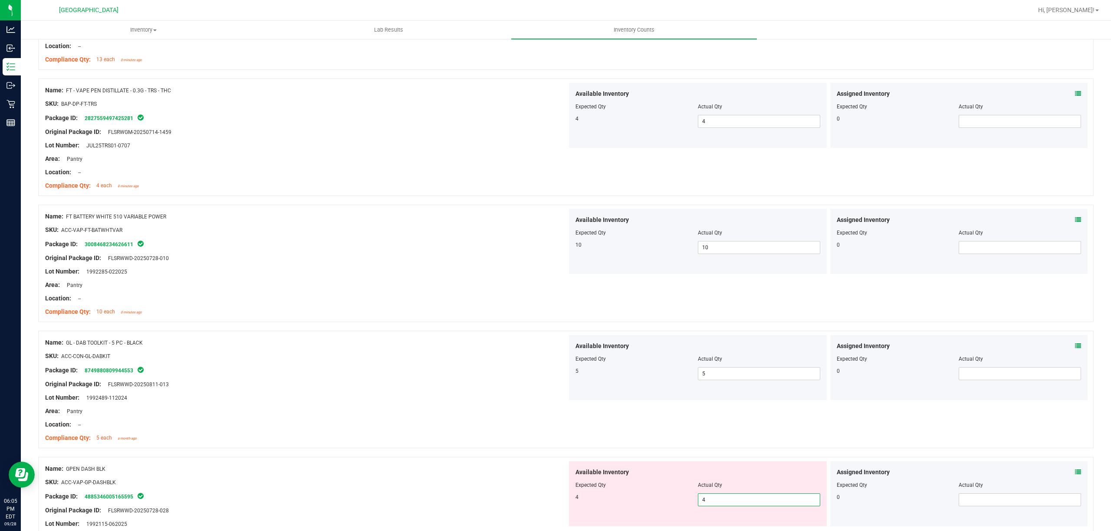
type input "4"
click at [655, 494] on div at bounding box center [697, 491] width 245 height 4
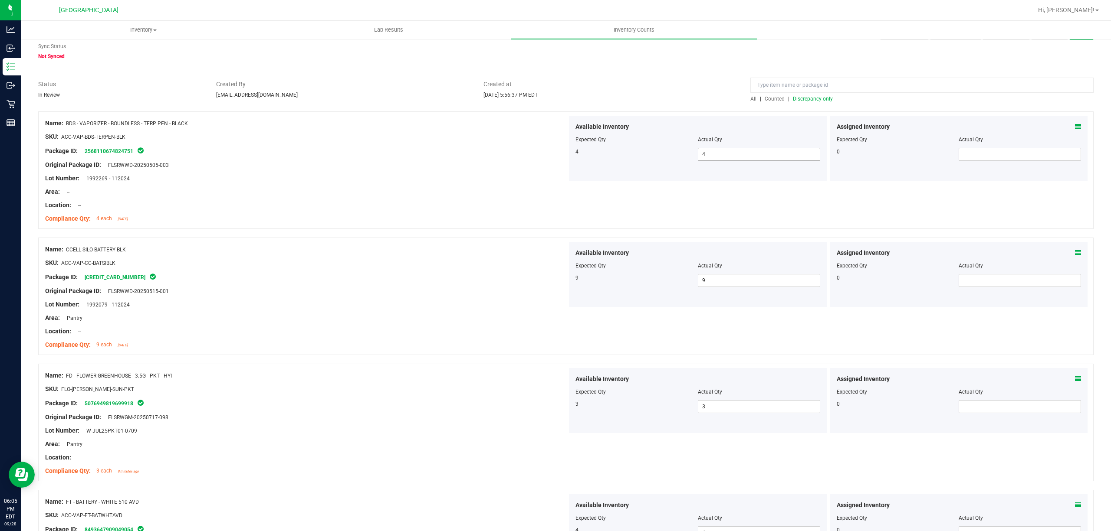
scroll to position [0, 0]
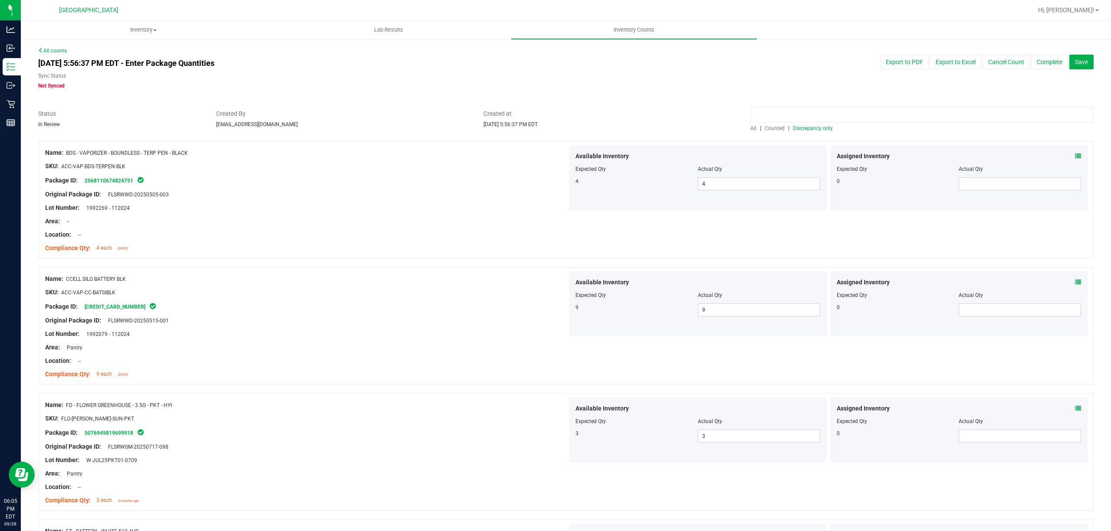
click at [807, 121] on input at bounding box center [921, 114] width 343 height 15
click at [805, 130] on span "Discrepancy only" at bounding box center [813, 128] width 40 height 6
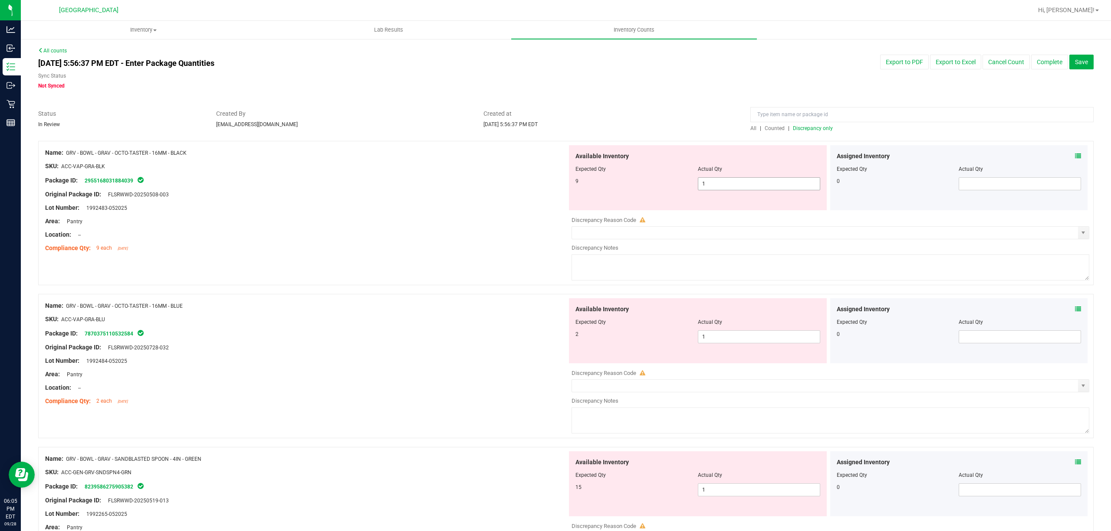
click at [719, 186] on span "1 1" at bounding box center [759, 183] width 122 height 13
click at [719, 186] on input "1" at bounding box center [758, 184] width 121 height 12
type input "9"
click at [472, 217] on div "Area: Pantry" at bounding box center [306, 221] width 522 height 9
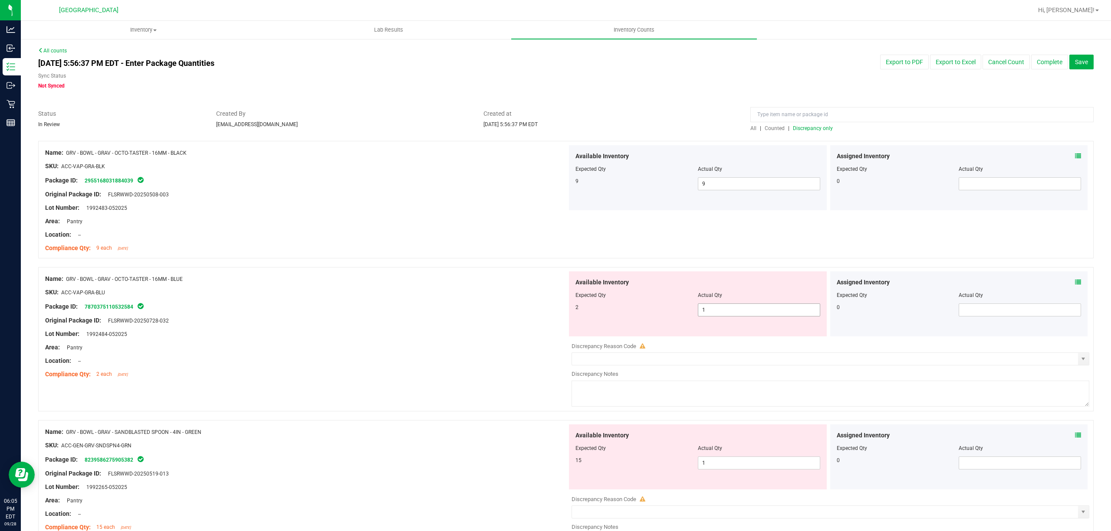
click at [722, 311] on span "1 1" at bounding box center [759, 310] width 122 height 13
click at [0, 0] on input "1" at bounding box center [0, 0] width 0 height 0
type input "2"
click at [444, 305] on div "Package ID: 7870375110532584" at bounding box center [306, 307] width 522 height 10
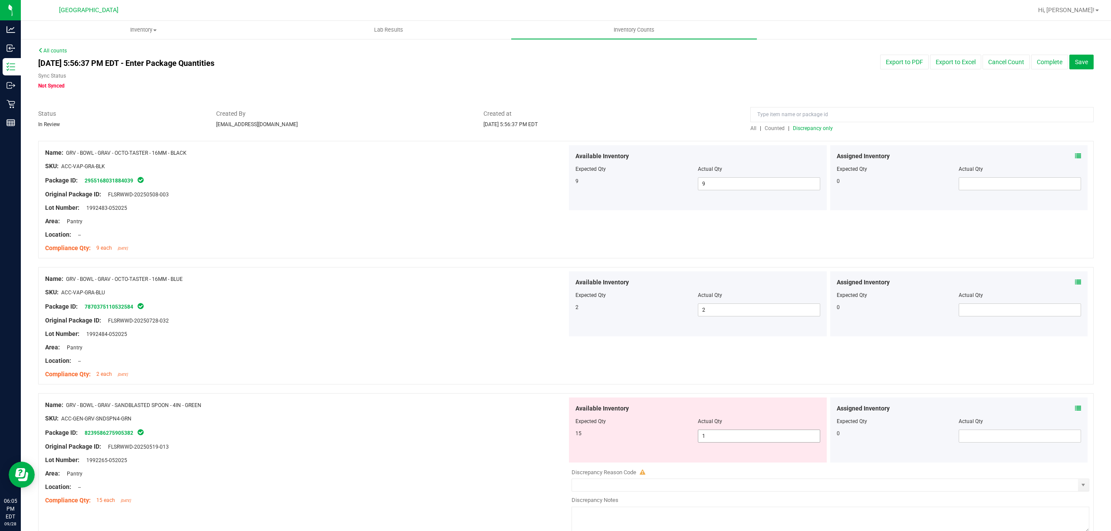
click at [705, 433] on span "1 1" at bounding box center [759, 436] width 122 height 13
type input "15"
click at [577, 424] on span "Expected Qty" at bounding box center [590, 422] width 30 height 6
type input "15"
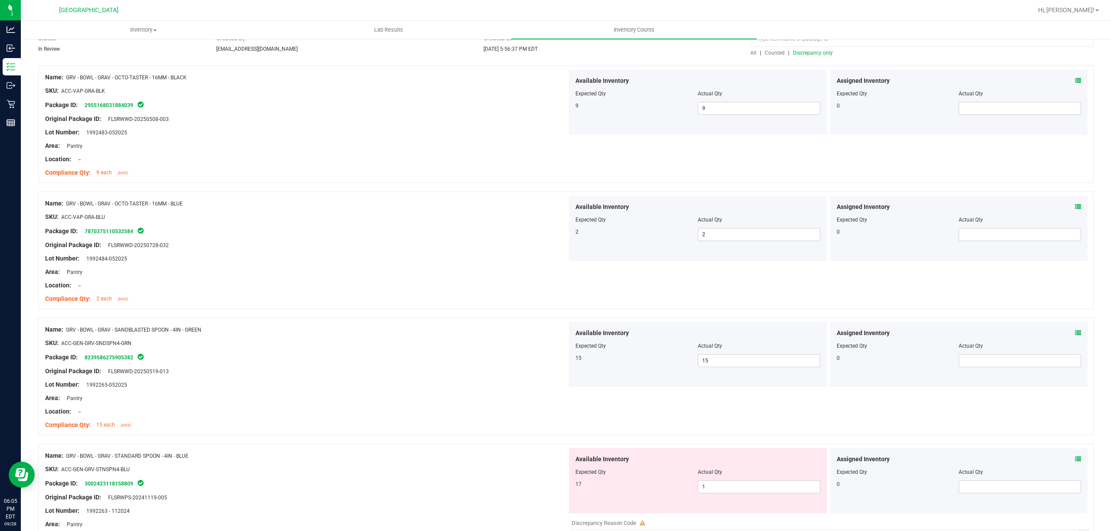
scroll to position [174, 0]
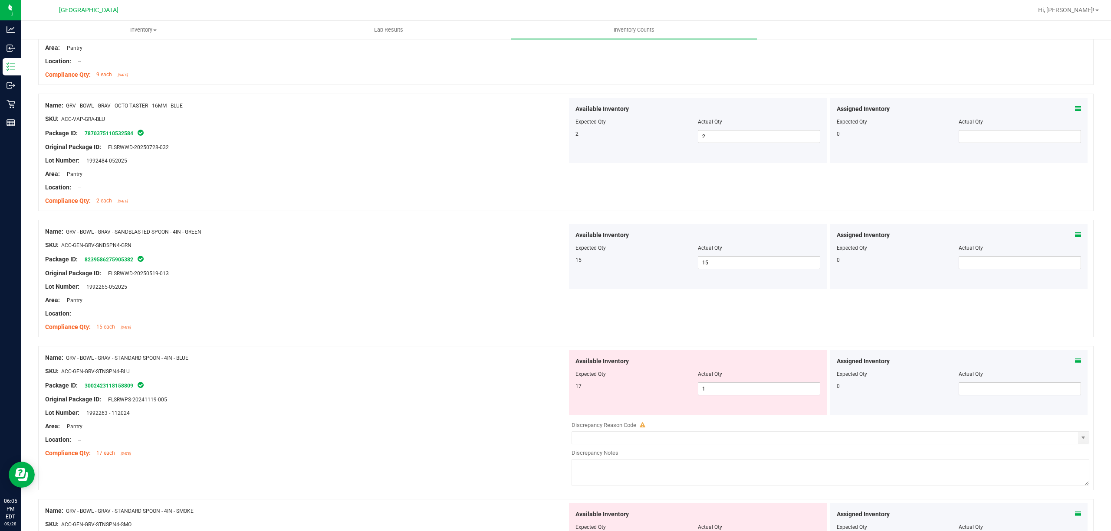
click at [705, 382] on div at bounding box center [697, 380] width 245 height 4
click at [707, 390] on span "1 1" at bounding box center [759, 389] width 122 height 13
type input "17"
click at [556, 390] on div "Package ID: 3002423118158809" at bounding box center [306, 385] width 522 height 10
type input "17"
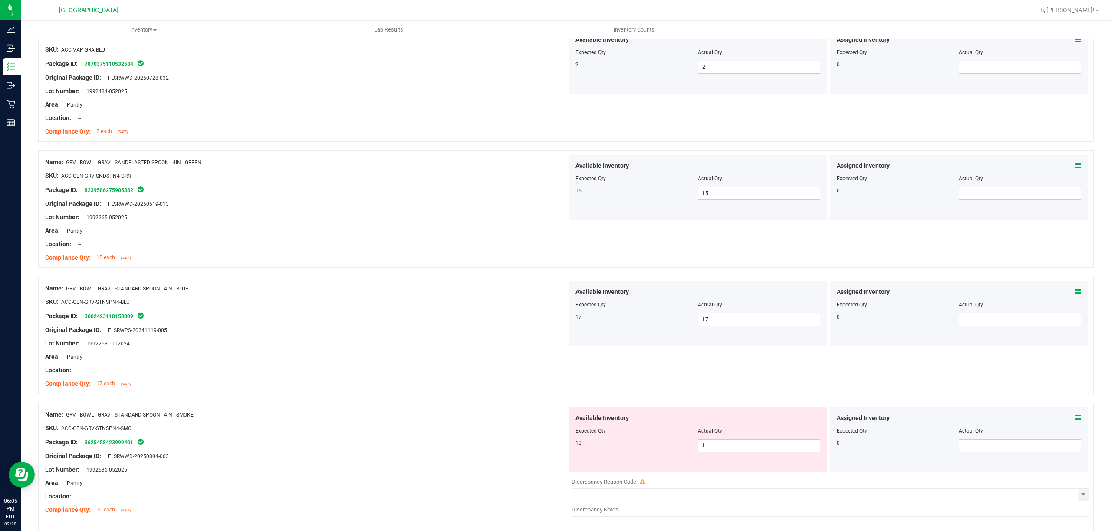
scroll to position [405, 0]
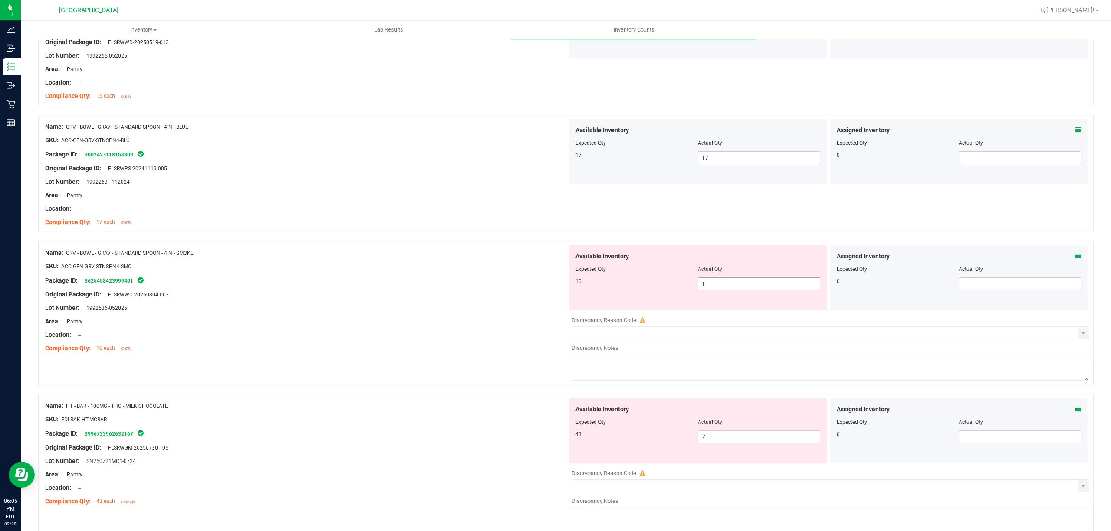
click at [744, 282] on span "1 1" at bounding box center [759, 284] width 122 height 13
type input "10"
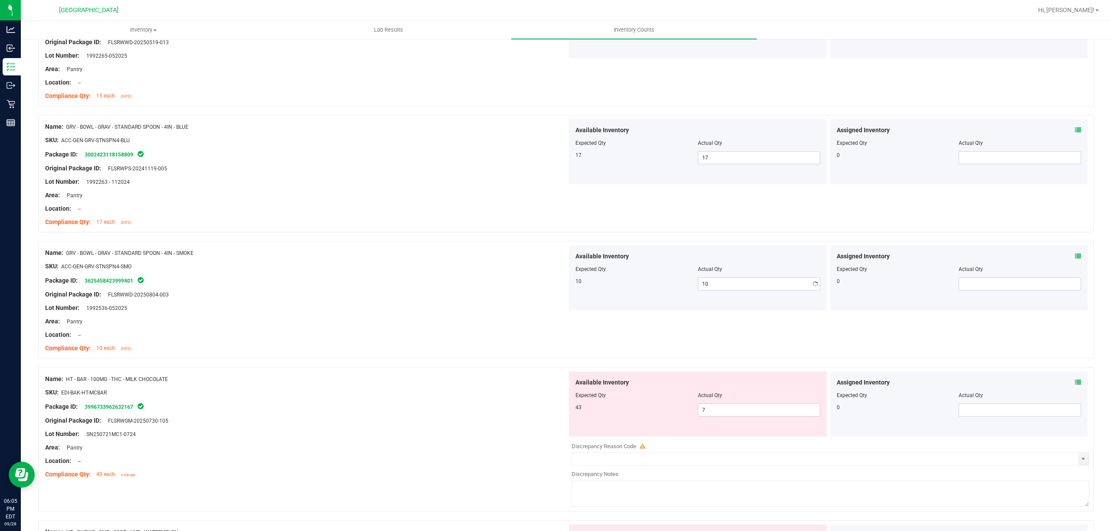
click at [519, 315] on div at bounding box center [306, 315] width 522 height 4
click at [747, 417] on div "Available Inventory Expected Qty Actual Qty 43 7 7" at bounding box center [698, 404] width 258 height 65
click at [747, 416] on span "7 7" at bounding box center [759, 410] width 122 height 13
click at [747, 416] on input "7" at bounding box center [758, 410] width 121 height 12
type input "43"
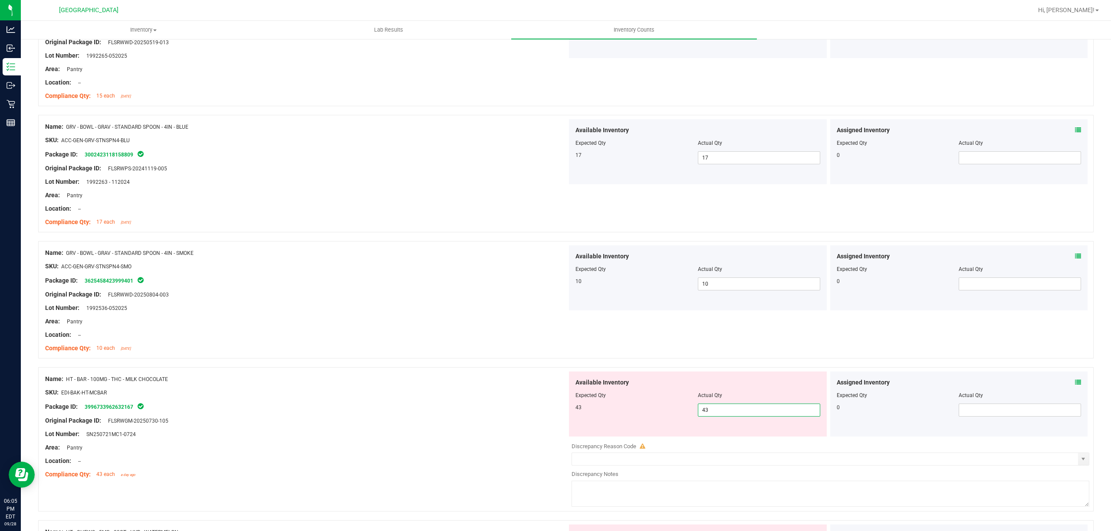
type input "43"
click at [575, 408] on span "43" at bounding box center [578, 408] width 6 height 6
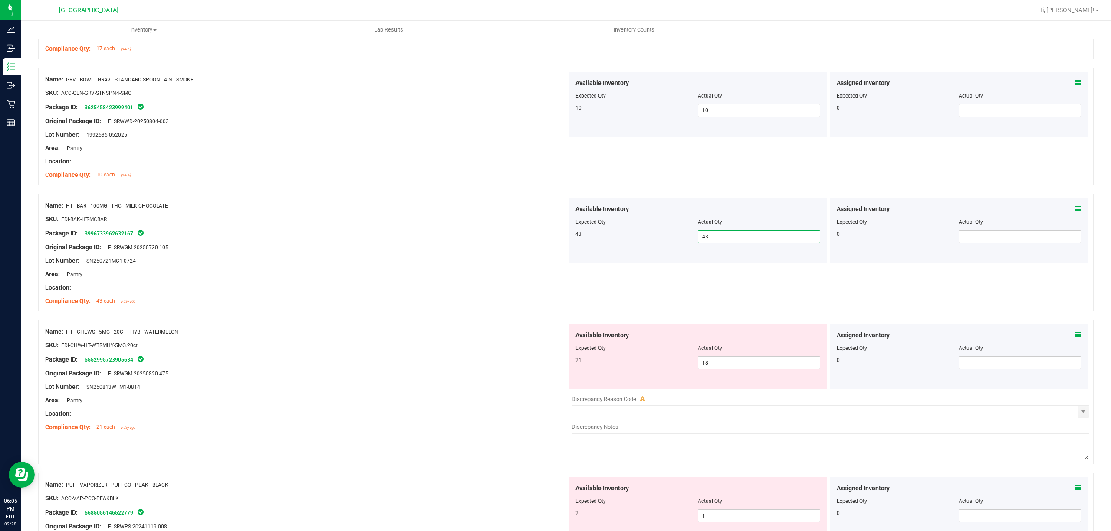
click at [705, 237] on span "43 43" at bounding box center [759, 236] width 122 height 13
click at [705, 237] on input "43" at bounding box center [758, 237] width 121 height 12
drag, startPoint x: 379, startPoint y: 398, endPoint x: 611, endPoint y: 348, distance: 237.4
click at [380, 398] on div "Area: Pantry" at bounding box center [306, 400] width 522 height 9
click at [785, 365] on span "18 18" at bounding box center [759, 363] width 122 height 13
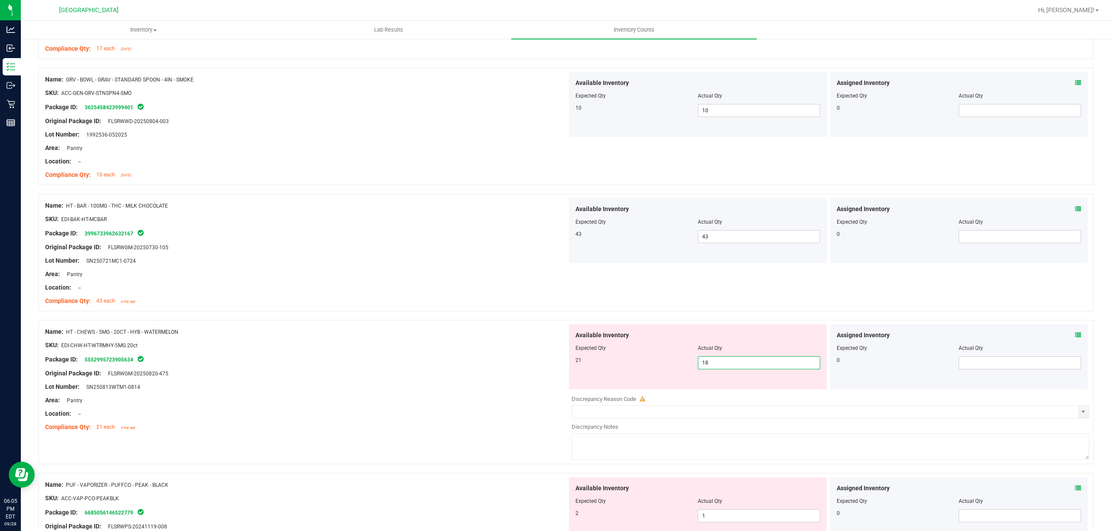
click at [785, 365] on input "18" at bounding box center [758, 363] width 121 height 12
type input "21"
click at [382, 308] on div "Name: HT - BAR - 100MG - THC - MILK CHOCOLATE SKU: EDI-BAK-HT-MCBAR Package ID:…" at bounding box center [306, 253] width 522 height 111
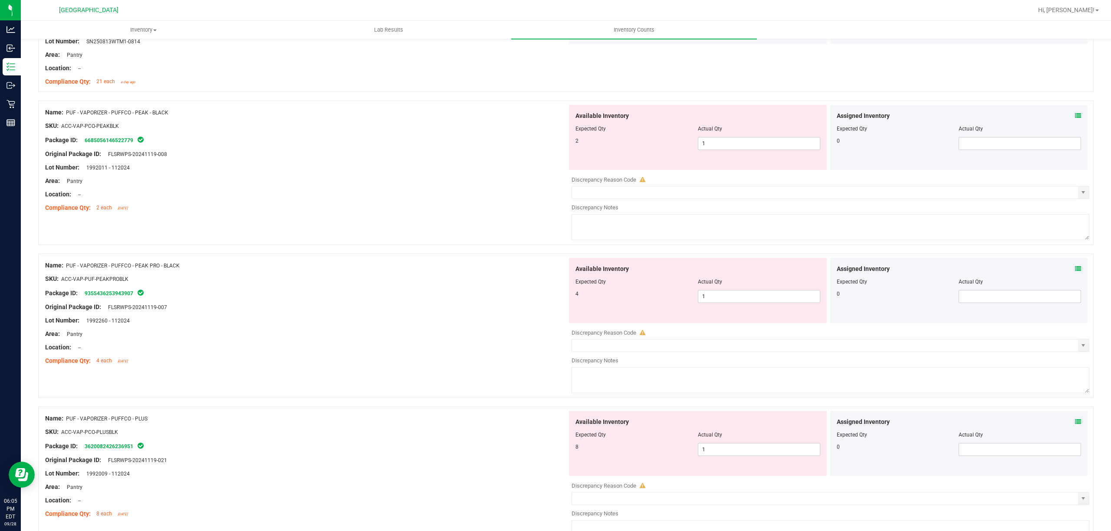
scroll to position [925, 0]
click at [718, 138] on span "1 1" at bounding box center [759, 142] width 122 height 13
click at [717, 140] on span "1 1" at bounding box center [759, 142] width 122 height 13
click at [717, 140] on input "1" at bounding box center [758, 142] width 121 height 12
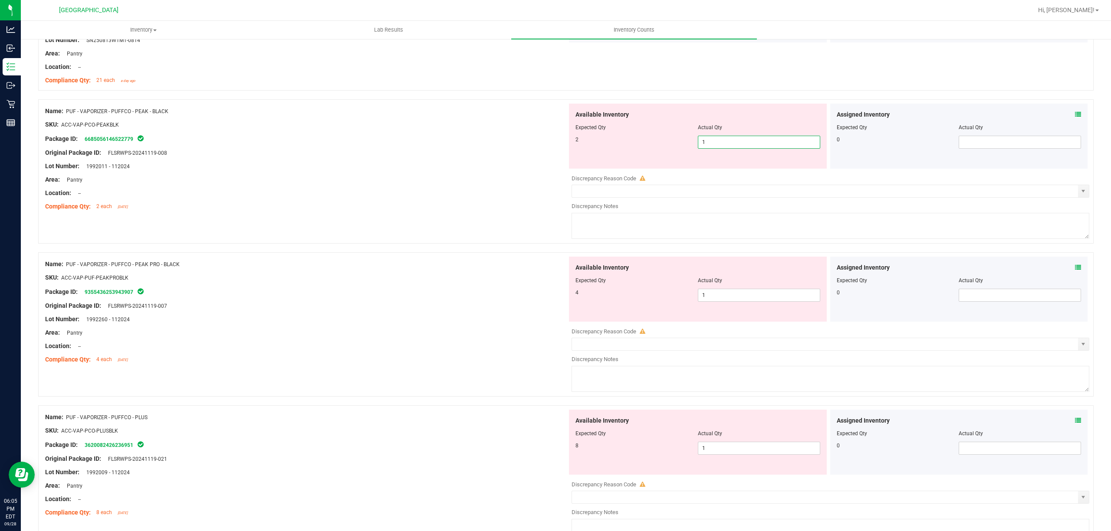
type input "2"
drag, startPoint x: 607, startPoint y: 172, endPoint x: 630, endPoint y: 191, distance: 29.6
click at [607, 172] on div "Name: PUF - VAPORIZER - PUFFCO - PEAK - BLACK SKU: ACC-VAP-PCO-PEAKBLK Package …" at bounding box center [565, 171] width 1055 height 144
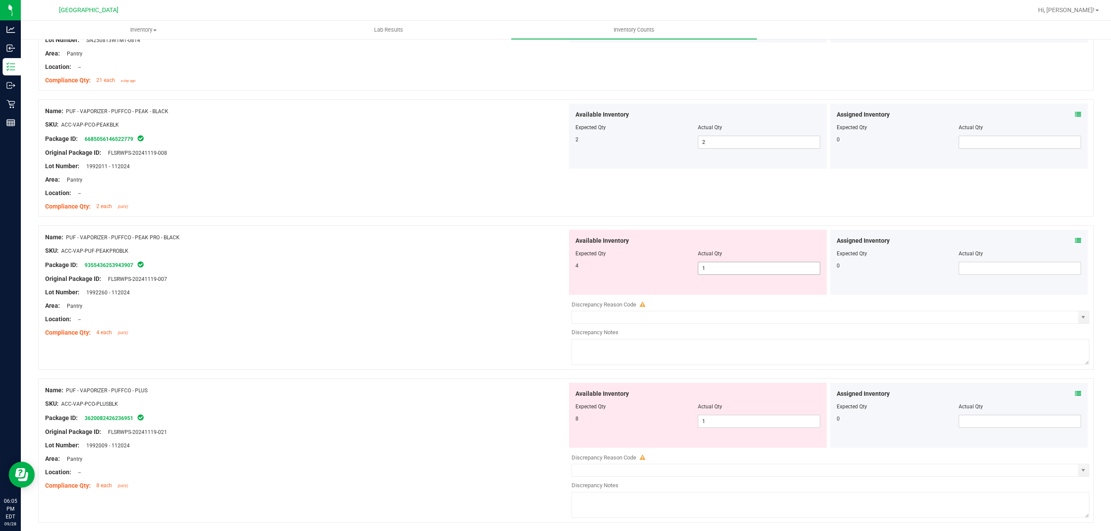
click at [731, 264] on span "1 1" at bounding box center [759, 268] width 122 height 13
click at [725, 268] on input "14" at bounding box center [758, 268] width 121 height 12
type input "4"
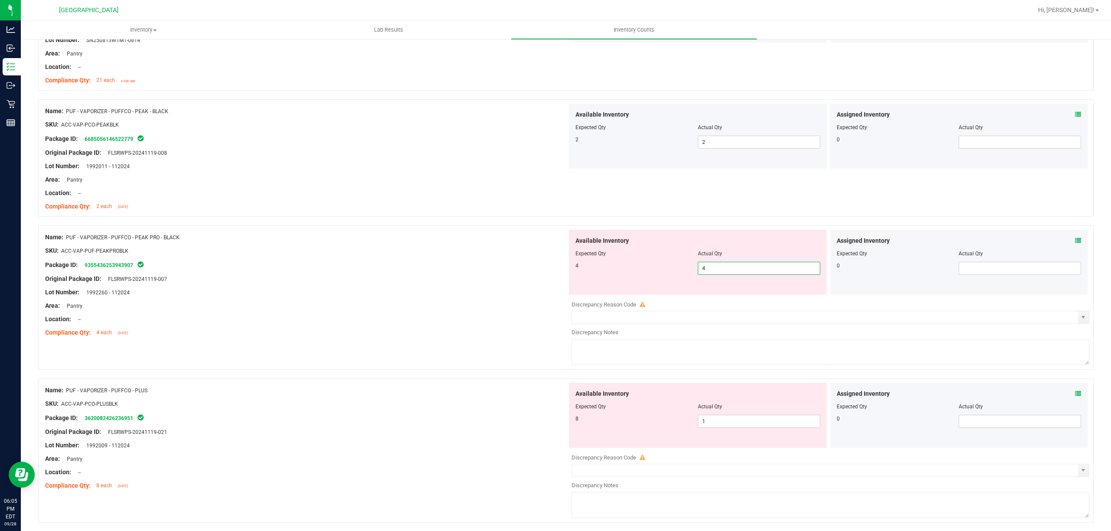
click at [618, 258] on div "Expected Qty" at bounding box center [636, 254] width 122 height 8
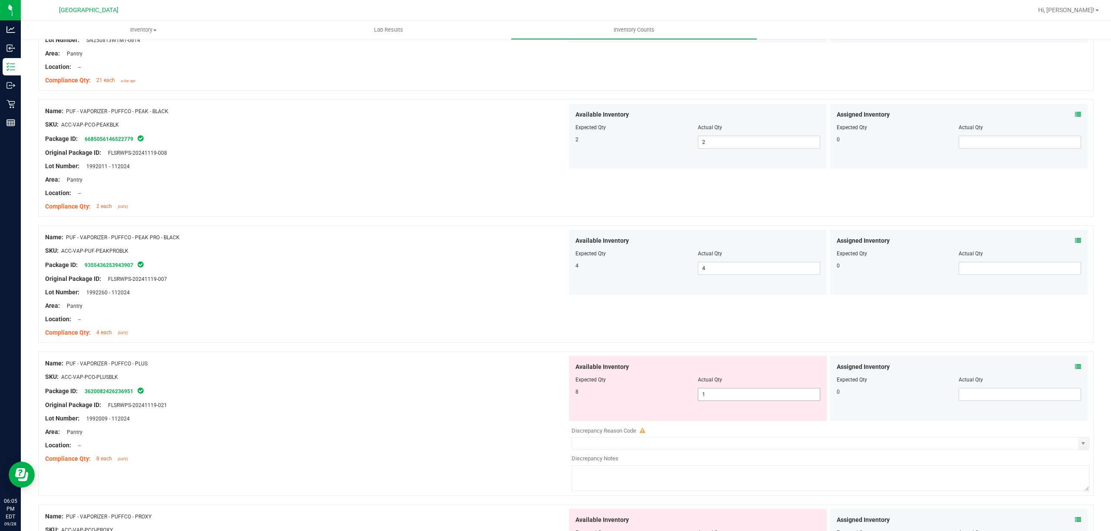
click at [741, 391] on span "1 1" at bounding box center [759, 394] width 122 height 13
click at [741, 391] on input "1" at bounding box center [758, 395] width 121 height 12
type input "8"
click at [575, 391] on div "8" at bounding box center [636, 392] width 122 height 8
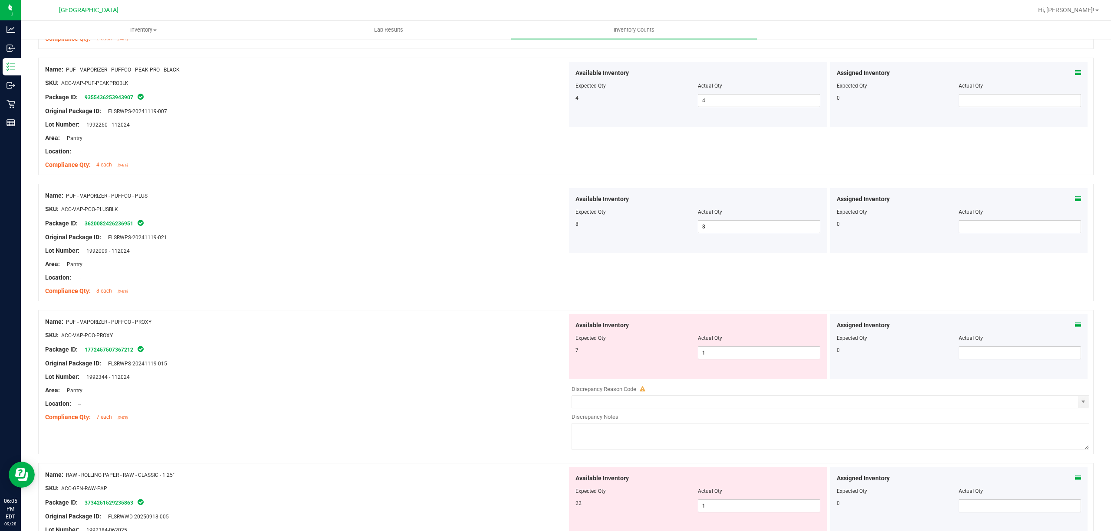
scroll to position [1099, 0]
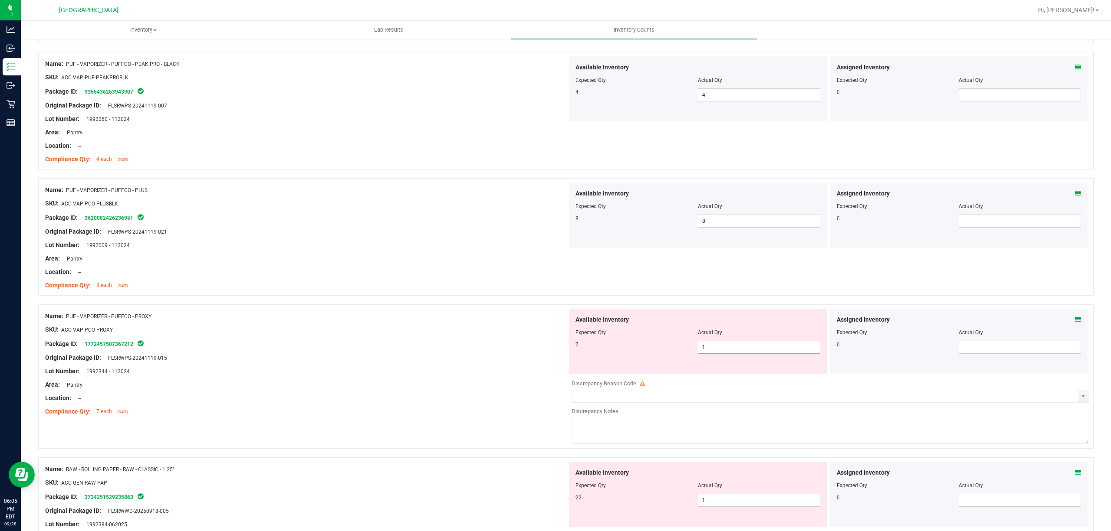
click at [710, 353] on span "1 1" at bounding box center [759, 347] width 122 height 13
click at [710, 353] on input "1" at bounding box center [758, 347] width 121 height 12
type input "7"
click at [458, 325] on div at bounding box center [306, 323] width 522 height 4
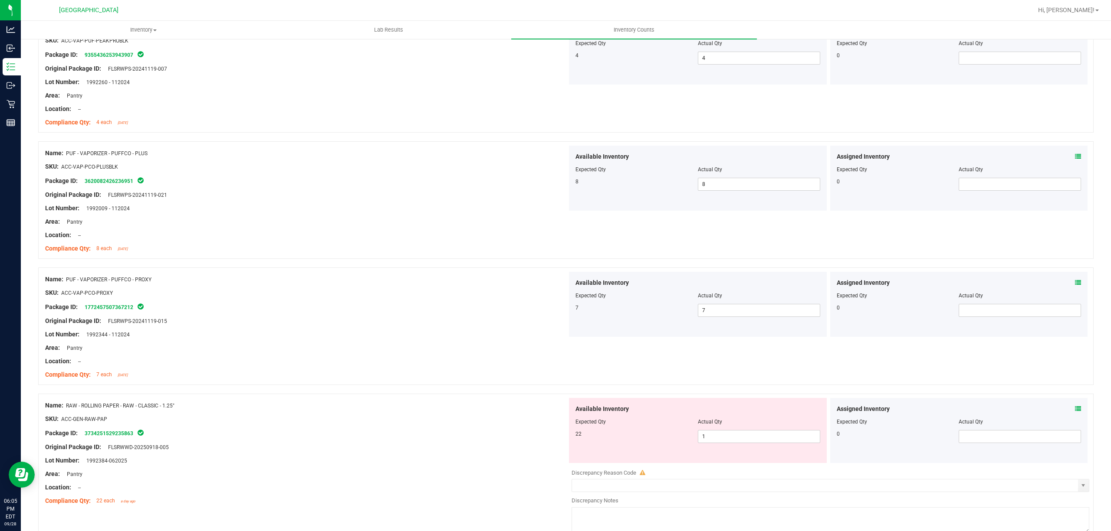
scroll to position [1272, 0]
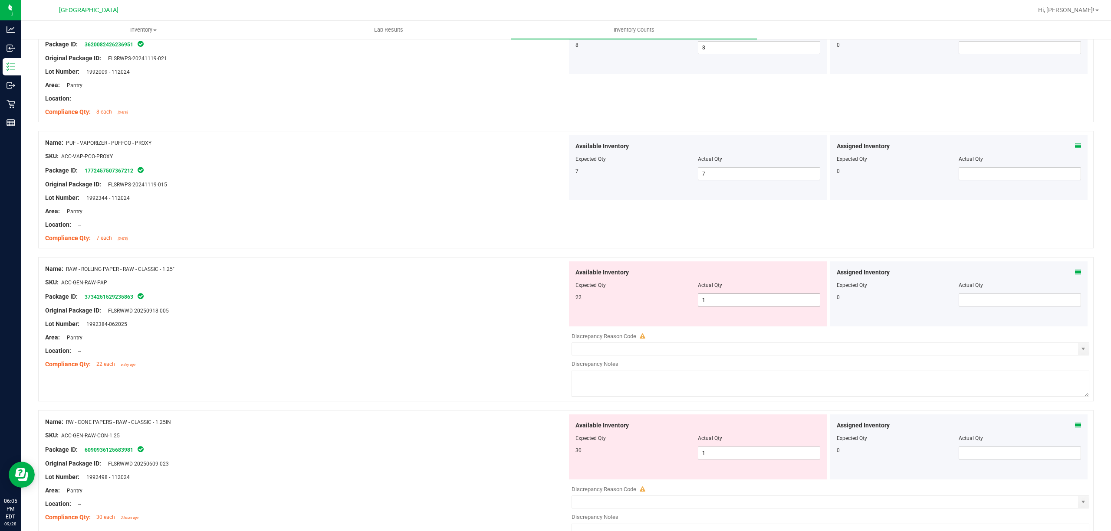
click at [720, 300] on span "1 1" at bounding box center [759, 300] width 122 height 13
click at [717, 306] on input "1" at bounding box center [758, 300] width 121 height 12
type input "22"
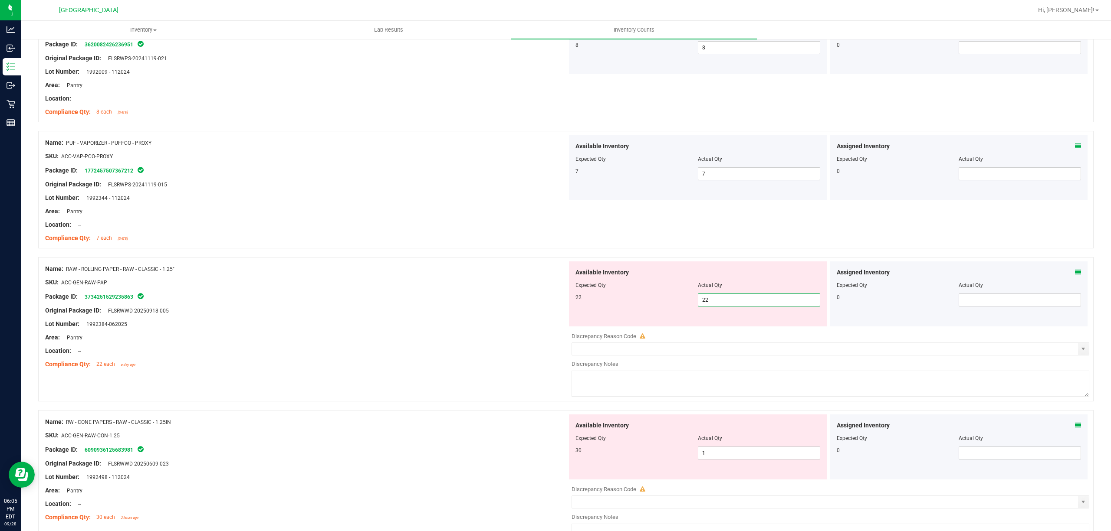
drag, startPoint x: 570, startPoint y: 309, endPoint x: 653, endPoint y: 382, distance: 110.7
click at [570, 312] on div "Available Inventory Expected Qty Actual Qty 22 22 22" at bounding box center [698, 294] width 258 height 65
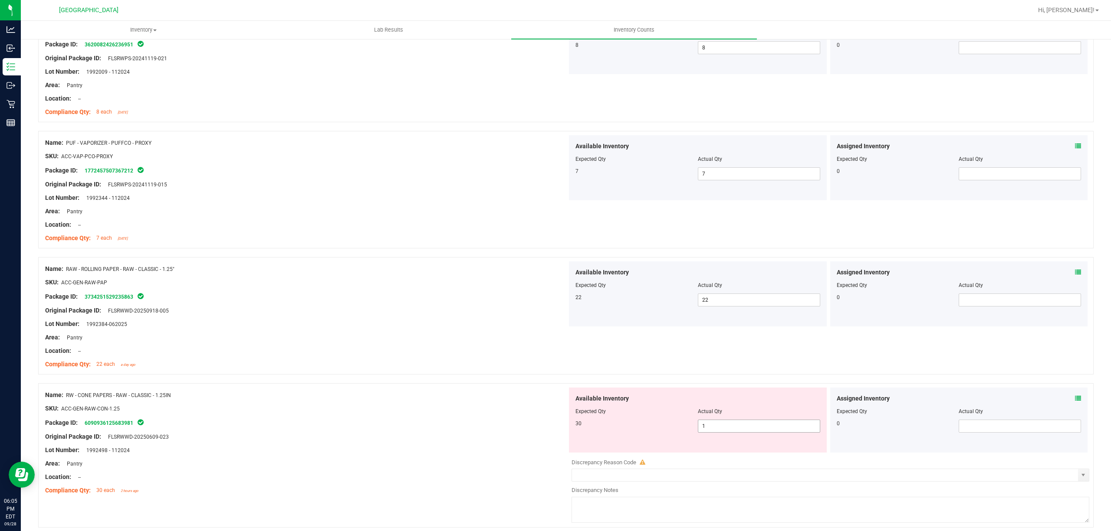
click at [698, 429] on span "1 1" at bounding box center [759, 426] width 122 height 13
click at [742, 433] on input "1" at bounding box center [758, 426] width 121 height 12
type input "30"
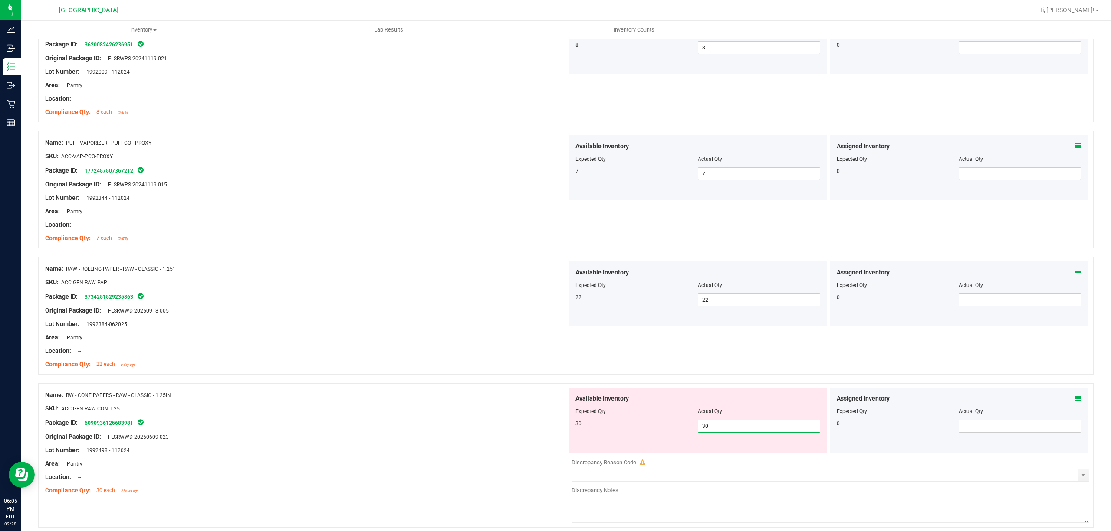
click at [523, 400] on div "Name: RW - CONE PAPERS - RAW - CLASSIC - 1.25IN" at bounding box center [306, 395] width 522 height 9
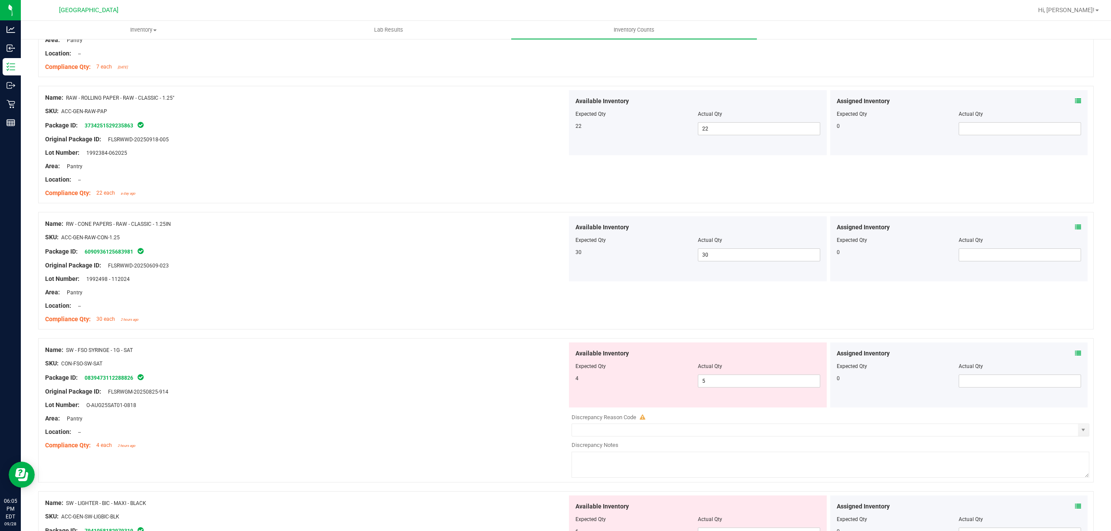
scroll to position [1446, 0]
click at [724, 383] on span "5 5" at bounding box center [759, 379] width 122 height 13
click at [724, 383] on input "5" at bounding box center [758, 379] width 121 height 12
type input "4"
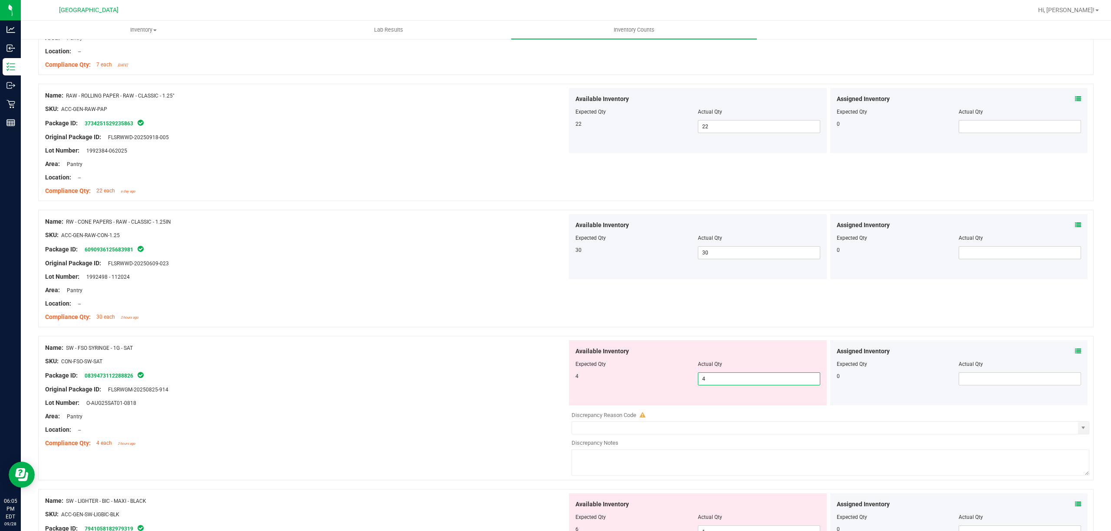
click at [585, 379] on div "4" at bounding box center [636, 377] width 122 height 8
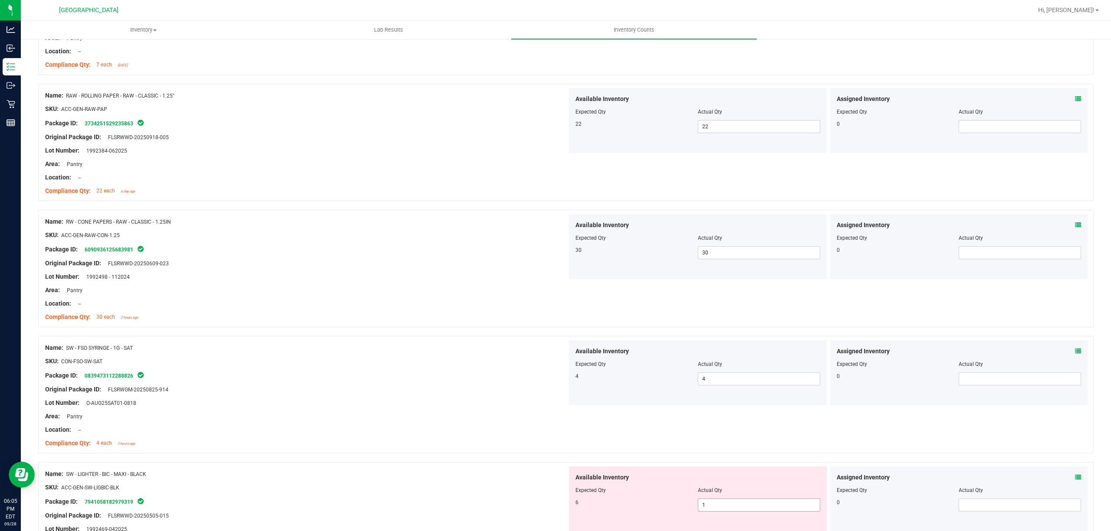
click at [716, 512] on span "1 1" at bounding box center [759, 505] width 122 height 13
click at [716, 512] on input "1" at bounding box center [758, 505] width 121 height 12
type input "6"
click at [663, 495] on div "Expected Qty" at bounding box center [636, 491] width 122 height 8
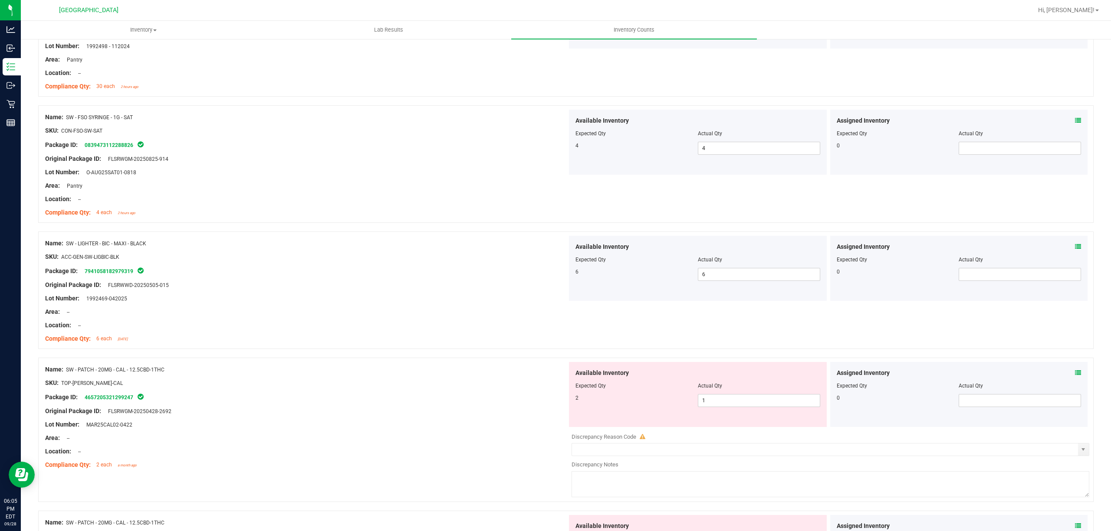
scroll to position [1677, 0]
click at [703, 407] on span "1 1" at bounding box center [759, 400] width 122 height 13
click at [703, 407] on input "1" at bounding box center [758, 400] width 121 height 12
type input "2"
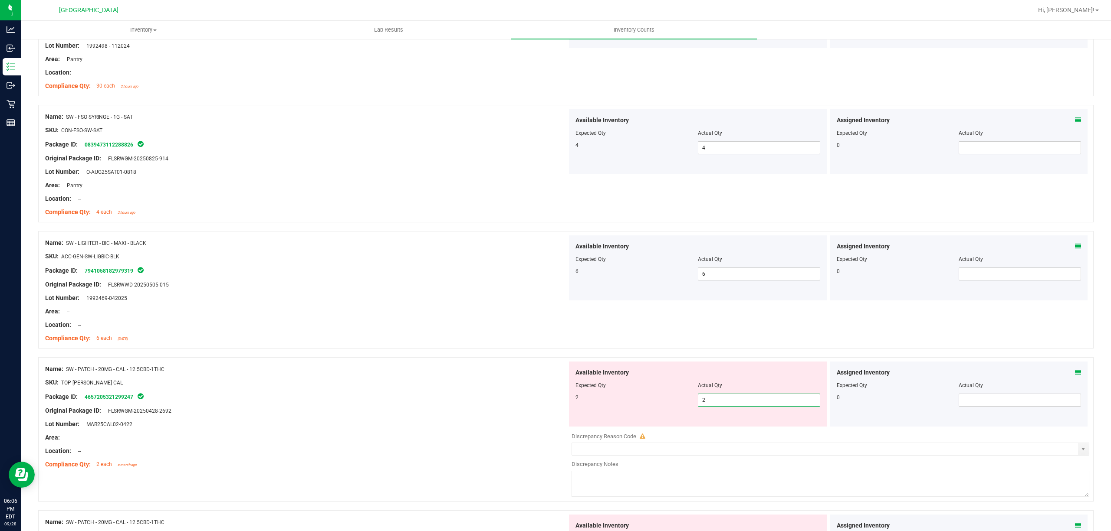
click at [518, 372] on div "Name: SW - PATCH - 20MG - CAL - 12.5CBD-1THC" at bounding box center [306, 369] width 522 height 9
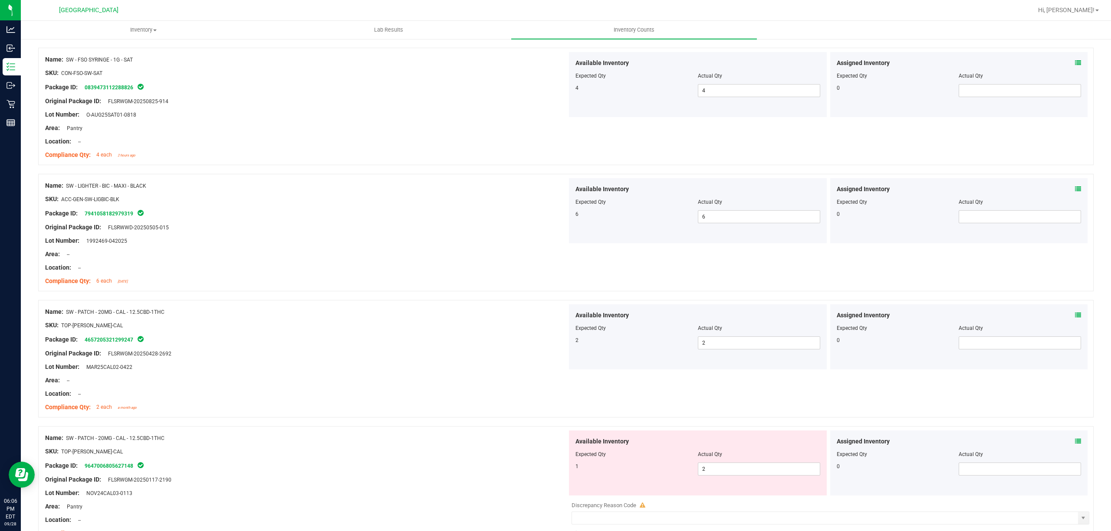
scroll to position [1851, 0]
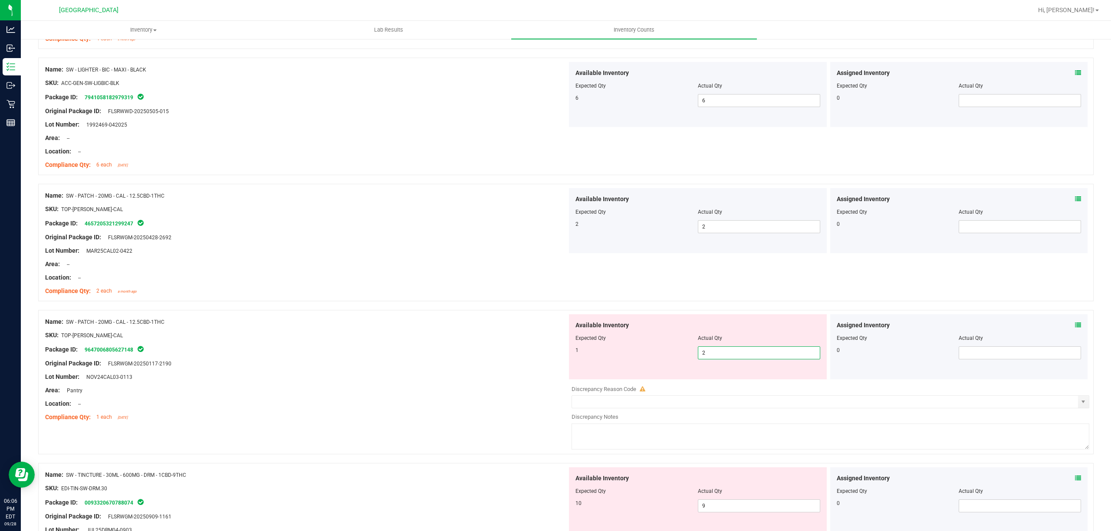
click at [717, 352] on span "2 2" at bounding box center [759, 353] width 122 height 13
click at [718, 359] on input "2" at bounding box center [758, 353] width 121 height 12
type input "1"
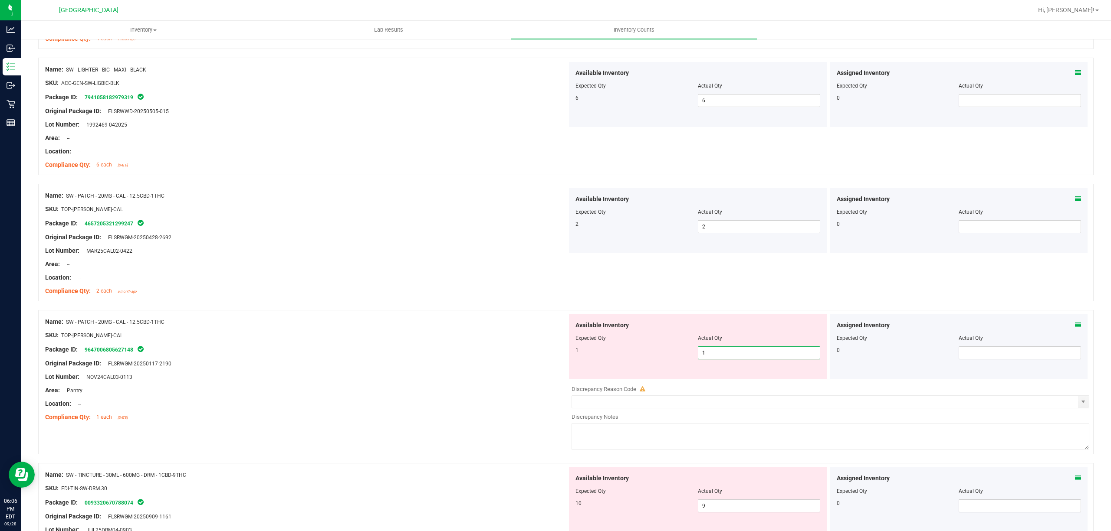
click at [620, 347] on div at bounding box center [697, 344] width 245 height 4
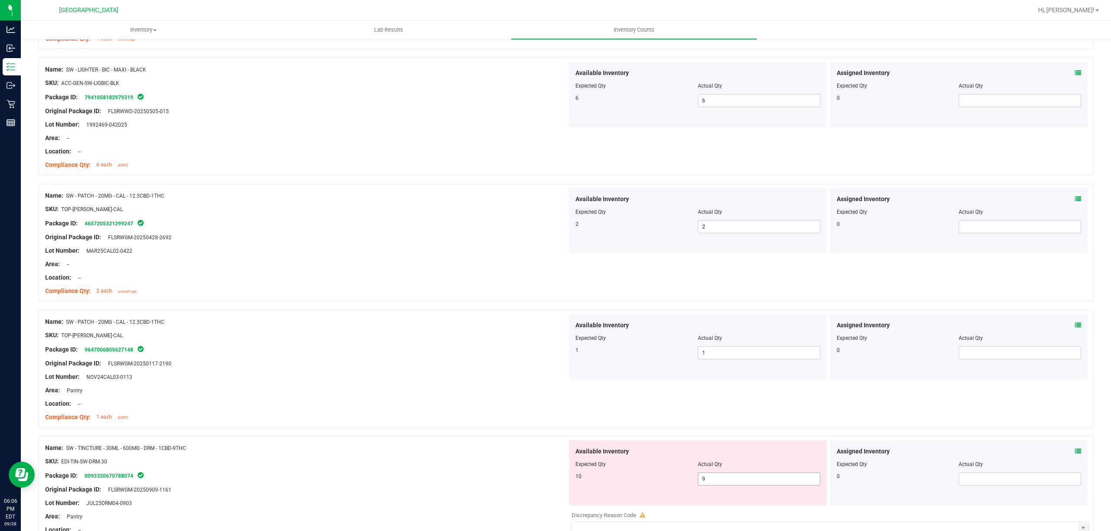
click at [705, 481] on span "9 9" at bounding box center [759, 479] width 122 height 13
click at [705, 481] on input "9" at bounding box center [758, 479] width 121 height 12
type input "10"
click at [446, 433] on div at bounding box center [565, 432] width 1055 height 9
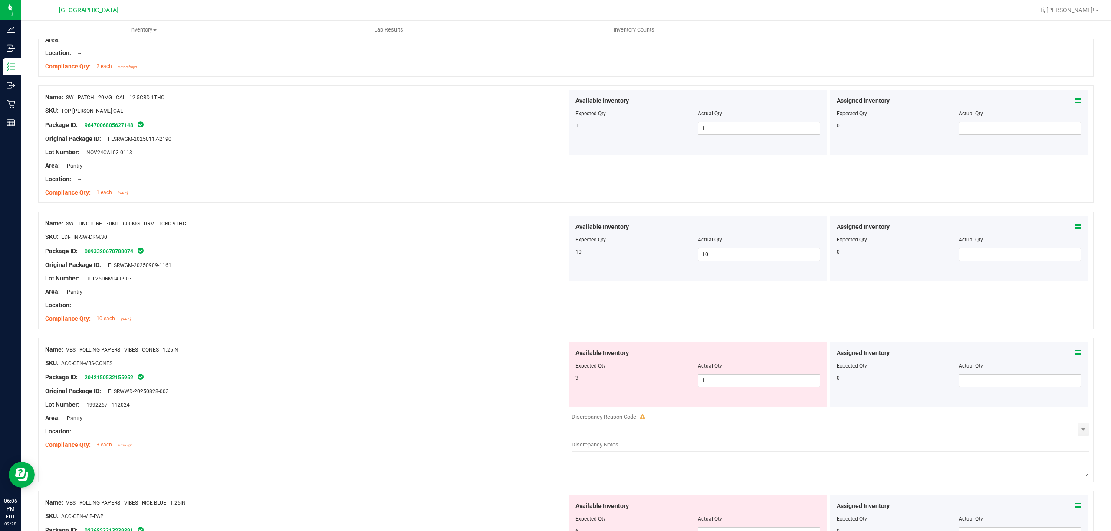
scroll to position [2082, 0]
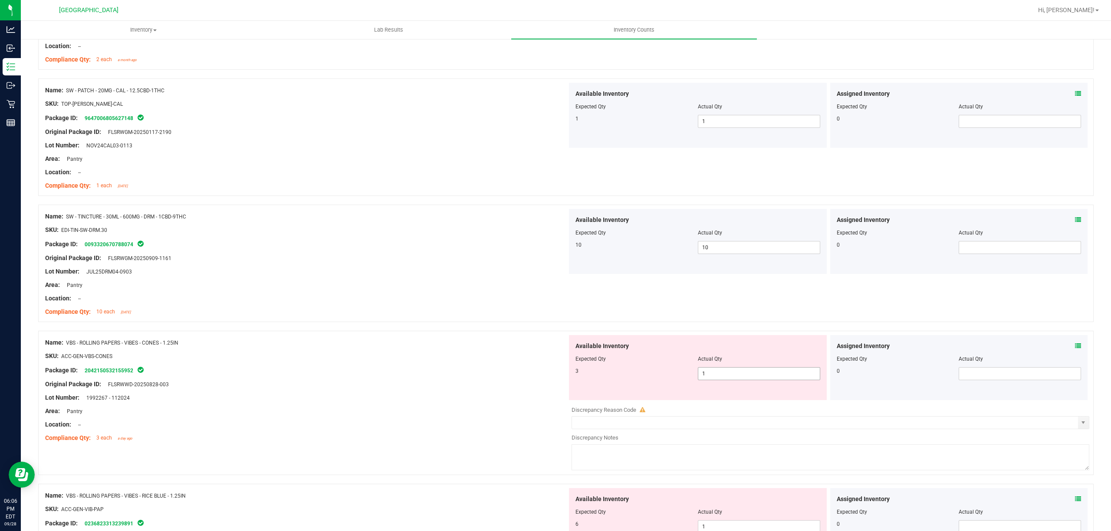
click at [707, 380] on span "1 1" at bounding box center [759, 373] width 122 height 13
click at [707, 380] on input "1" at bounding box center [758, 374] width 121 height 12
type input "3"
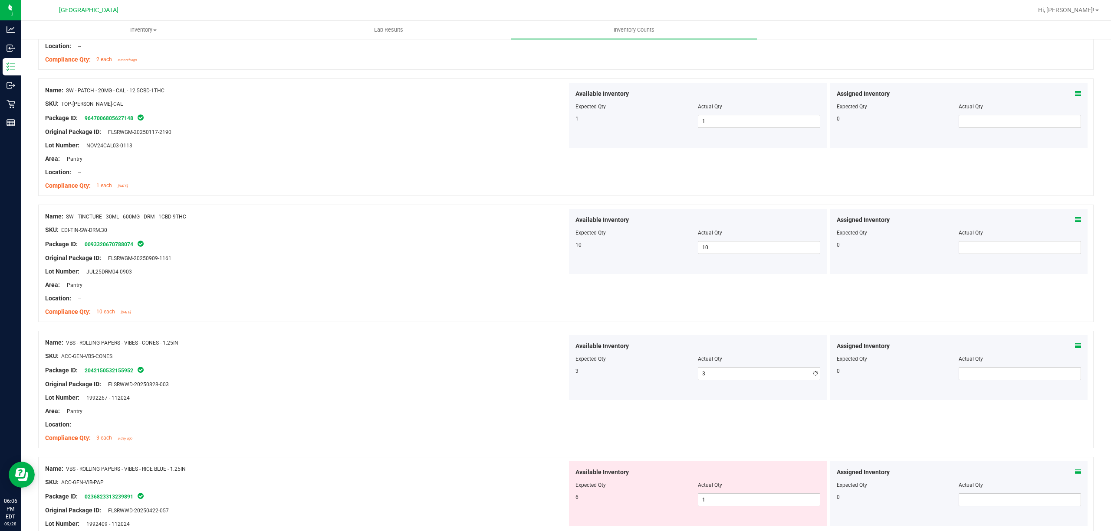
click at [643, 367] on div at bounding box center [697, 365] width 245 height 4
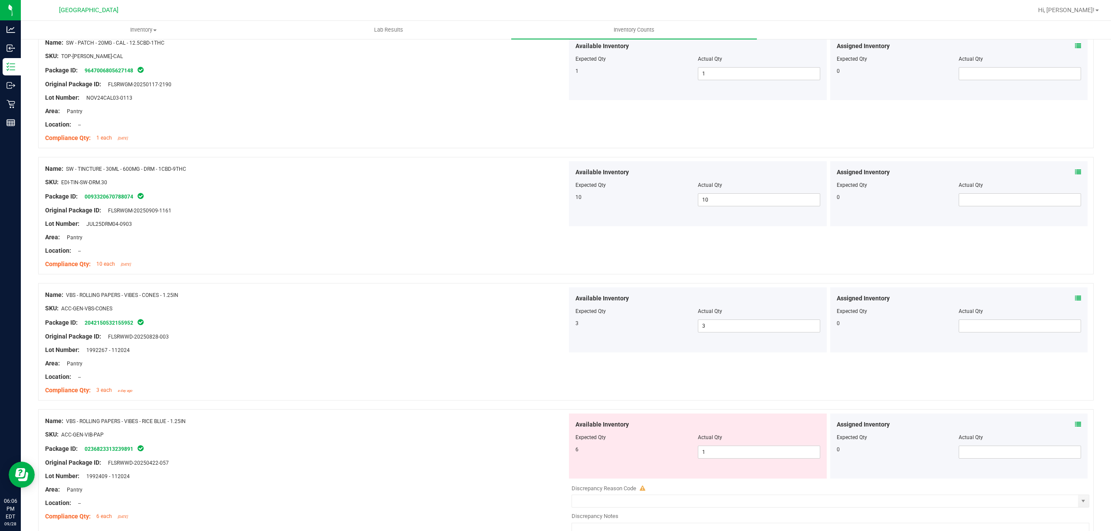
scroll to position [2196, 0]
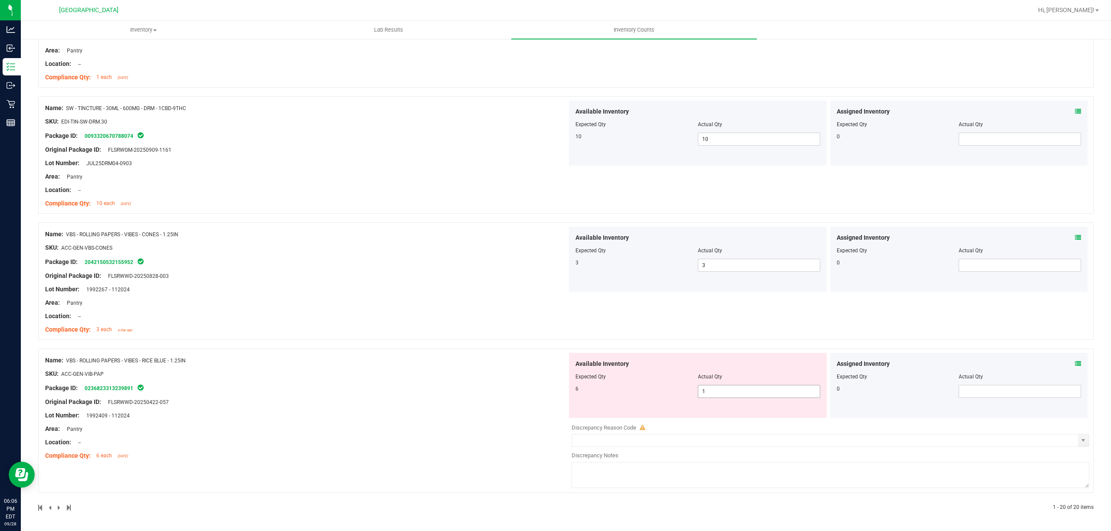
click at [714, 396] on span "1 1" at bounding box center [759, 391] width 122 height 13
click at [714, 396] on input "1" at bounding box center [758, 392] width 121 height 12
type input "6"
click at [276, 333] on div "Name: VBS - ROLLING PAPERS - VIBES - CONES - 1.25IN SKU: ACC-GEN-VBS-CONES Pack…" at bounding box center [306, 282] width 522 height 111
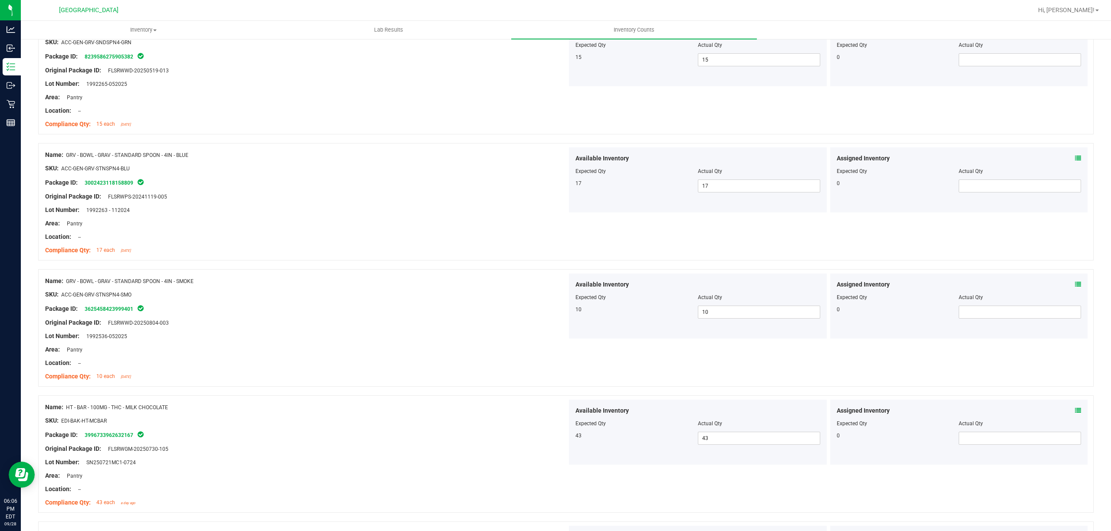
scroll to position [0, 0]
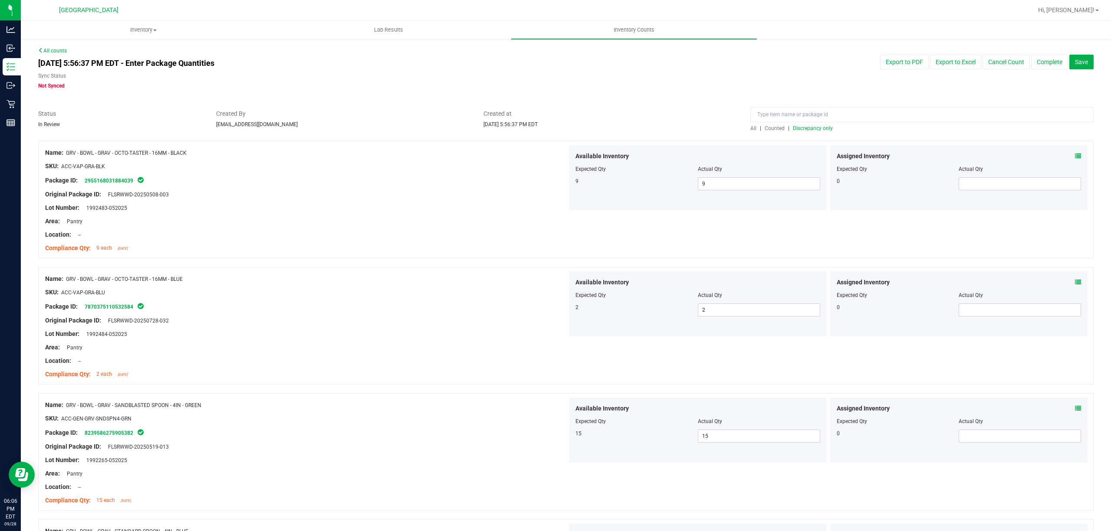
click at [803, 129] on span "Discrepancy only" at bounding box center [813, 128] width 40 height 6
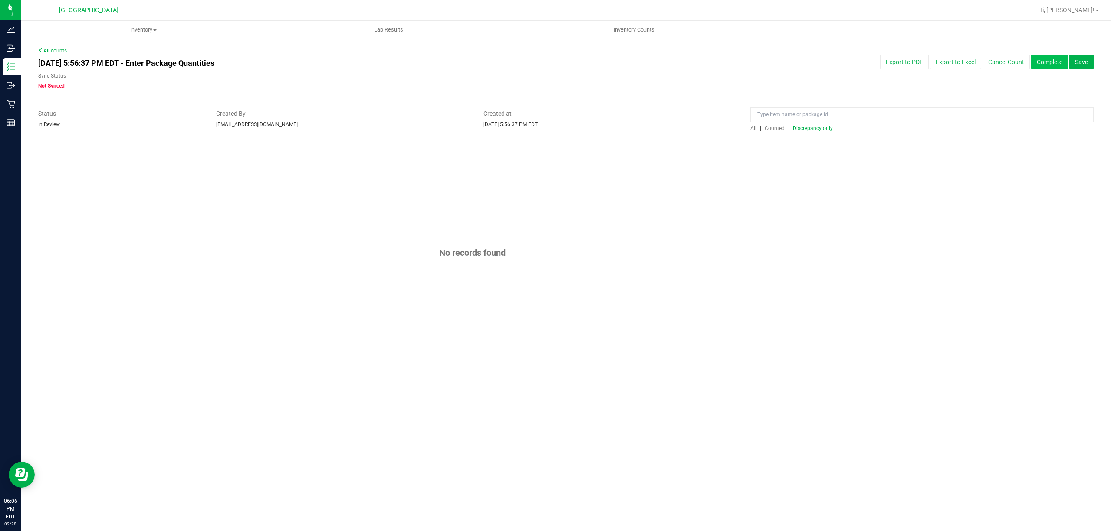
click at [1049, 61] on button "Complete" at bounding box center [1049, 62] width 37 height 15
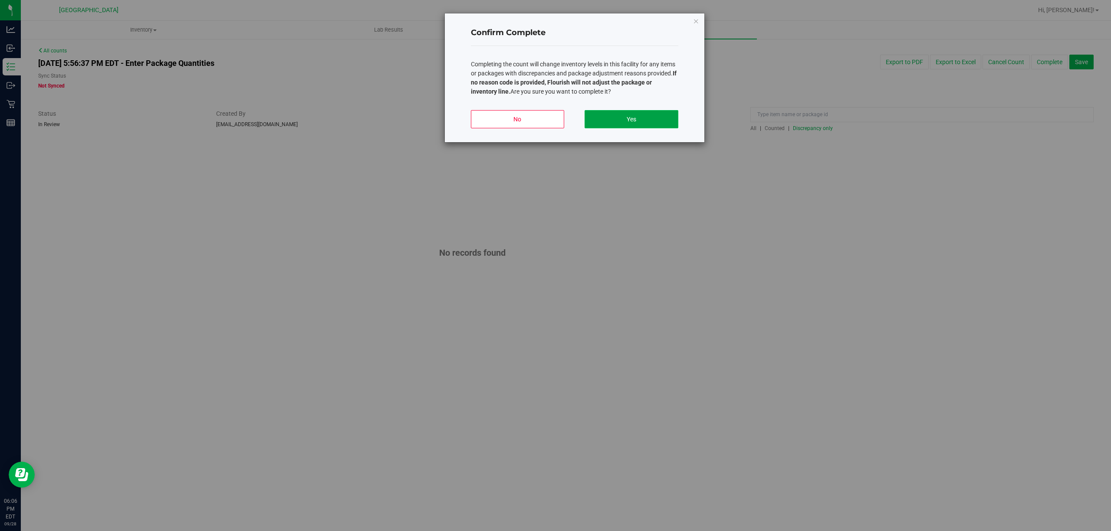
click at [649, 120] on button "Yes" at bounding box center [630, 119] width 93 height 18
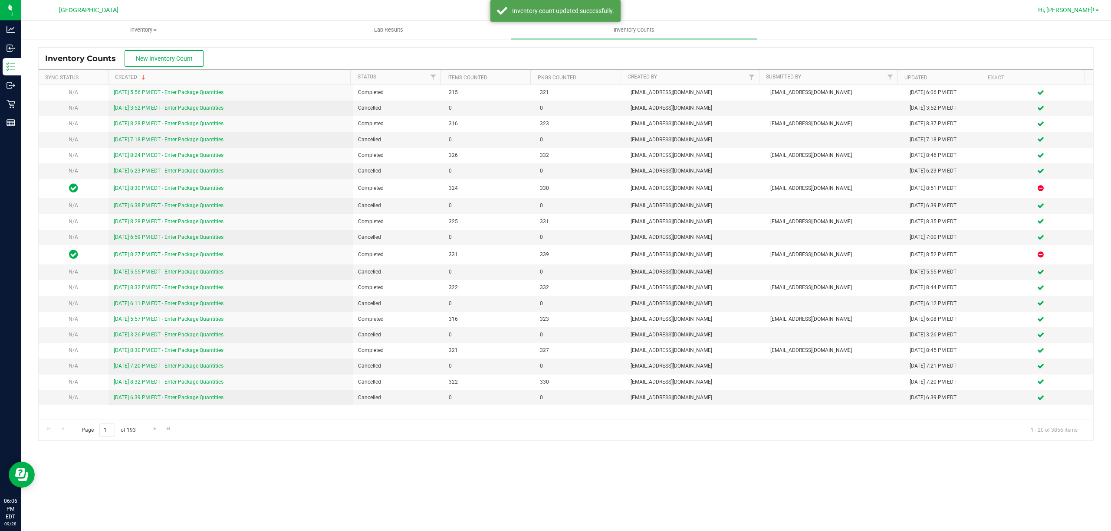
click at [1094, 7] on link "Hi, [PERSON_NAME]!" at bounding box center [1068, 10] width 68 height 9
